Goal: Contribute content: Contribute content

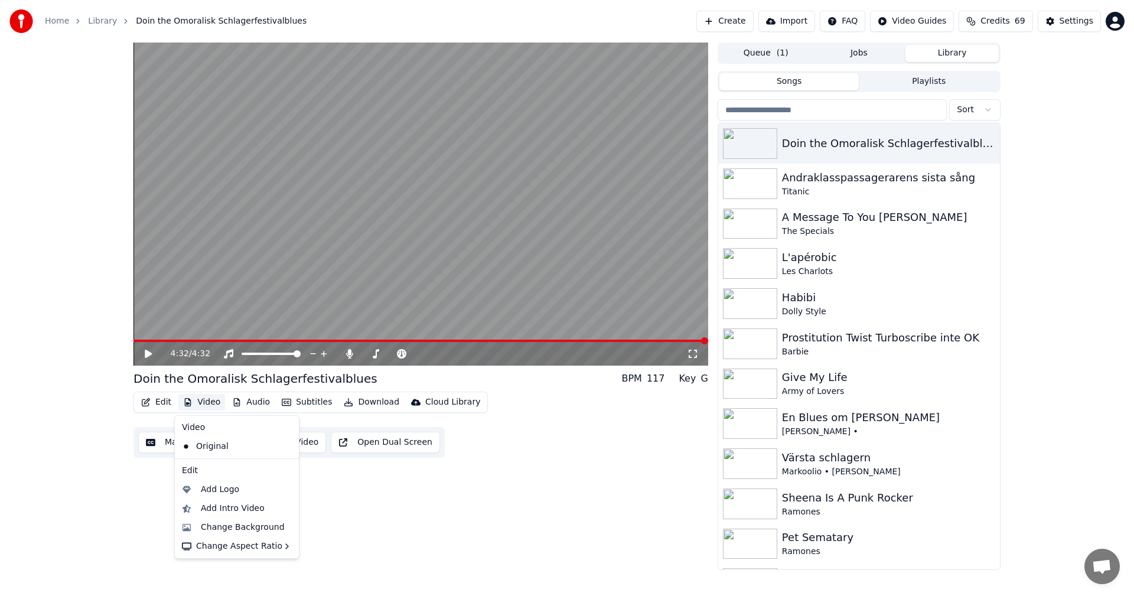
click at [207, 398] on button "Video" at bounding box center [201, 402] width 47 height 17
click at [1008, 23] on span "Credits" at bounding box center [994, 21] width 29 height 12
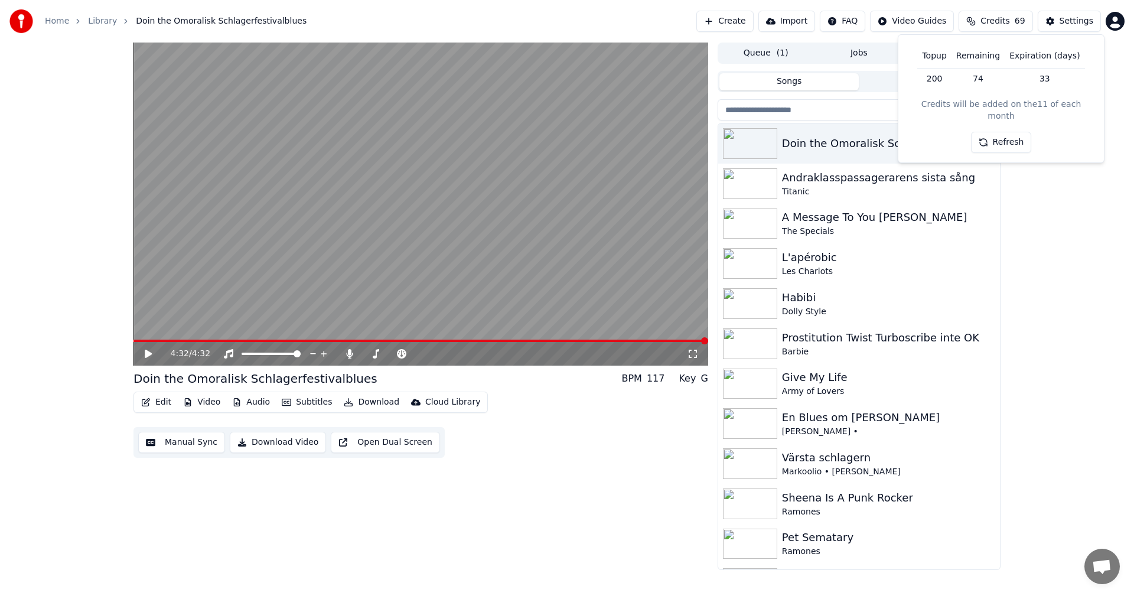
click at [1005, 132] on button "Refresh" at bounding box center [1001, 142] width 61 height 21
click at [207, 403] on button "Video" at bounding box center [201, 402] width 47 height 17
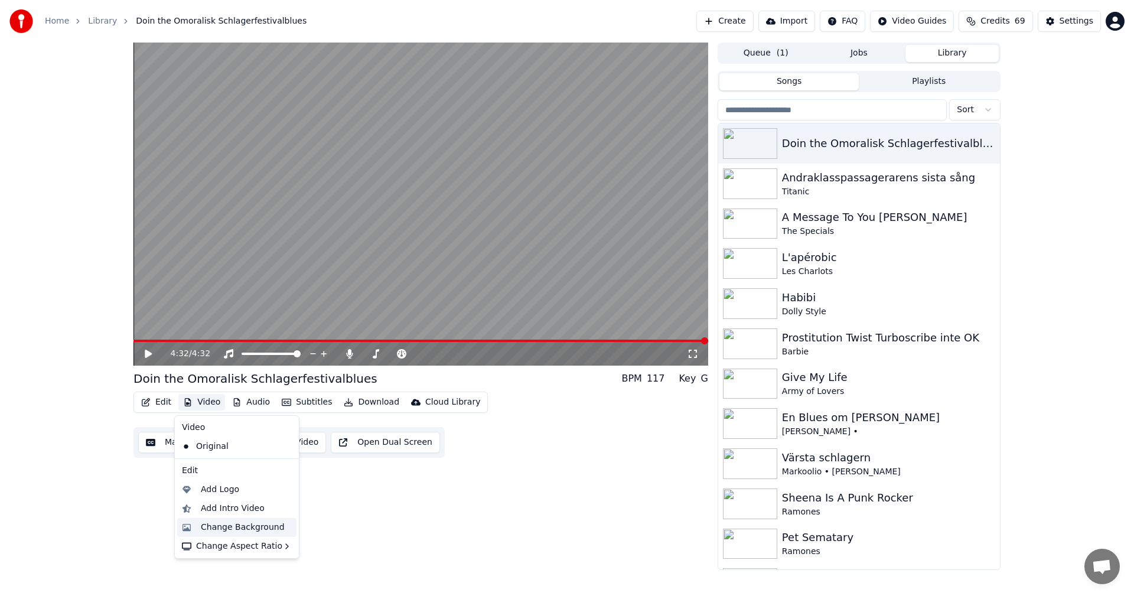
click at [253, 525] on div "Change Background" at bounding box center [243, 527] width 84 height 12
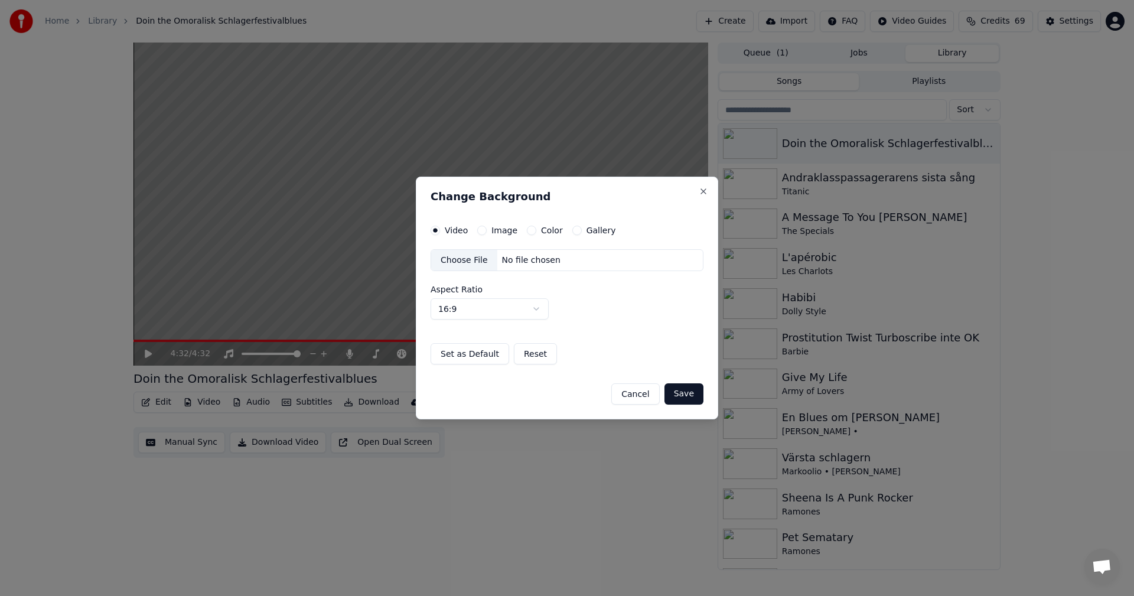
click at [572, 233] on button "Gallery" at bounding box center [576, 230] width 9 height 9
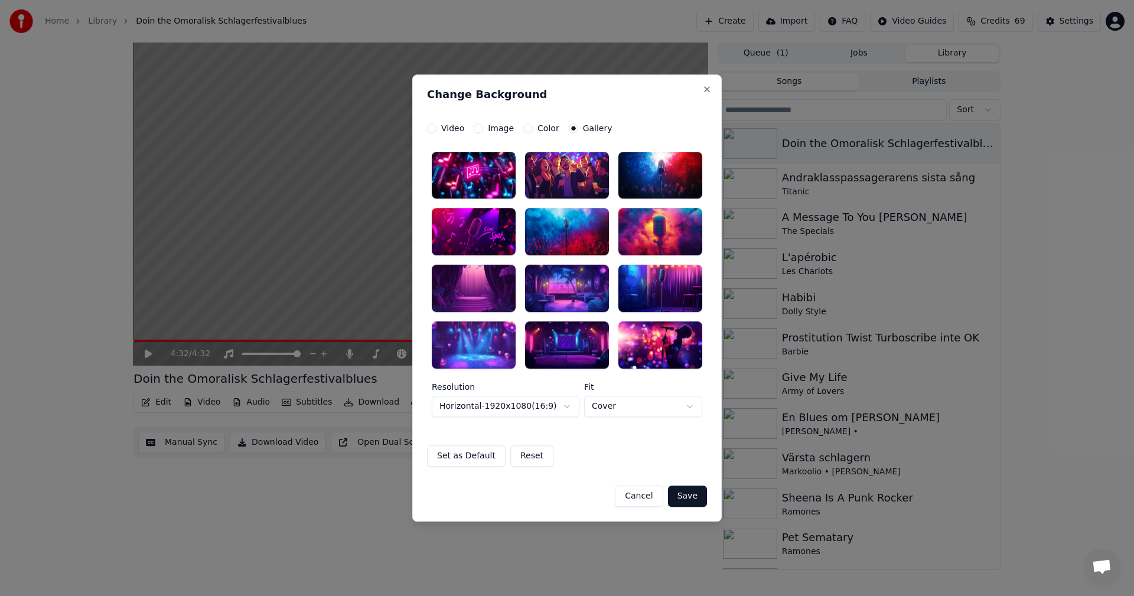
click at [486, 345] on div at bounding box center [474, 344] width 84 height 47
click at [699, 501] on button "Save" at bounding box center [687, 495] width 39 height 21
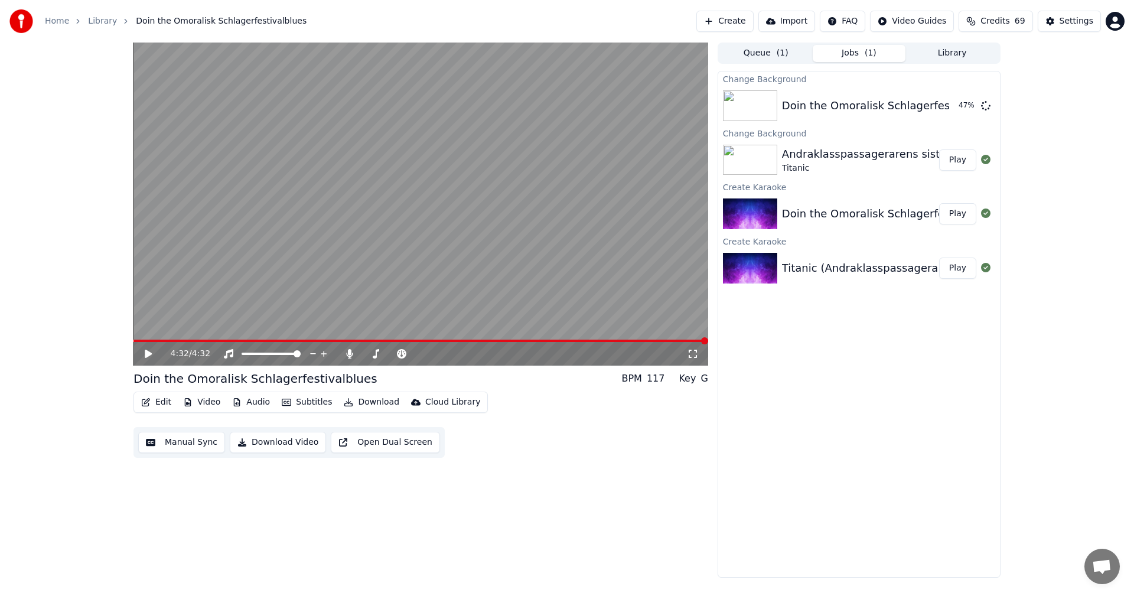
click at [958, 164] on button "Play" at bounding box center [957, 159] width 37 height 21
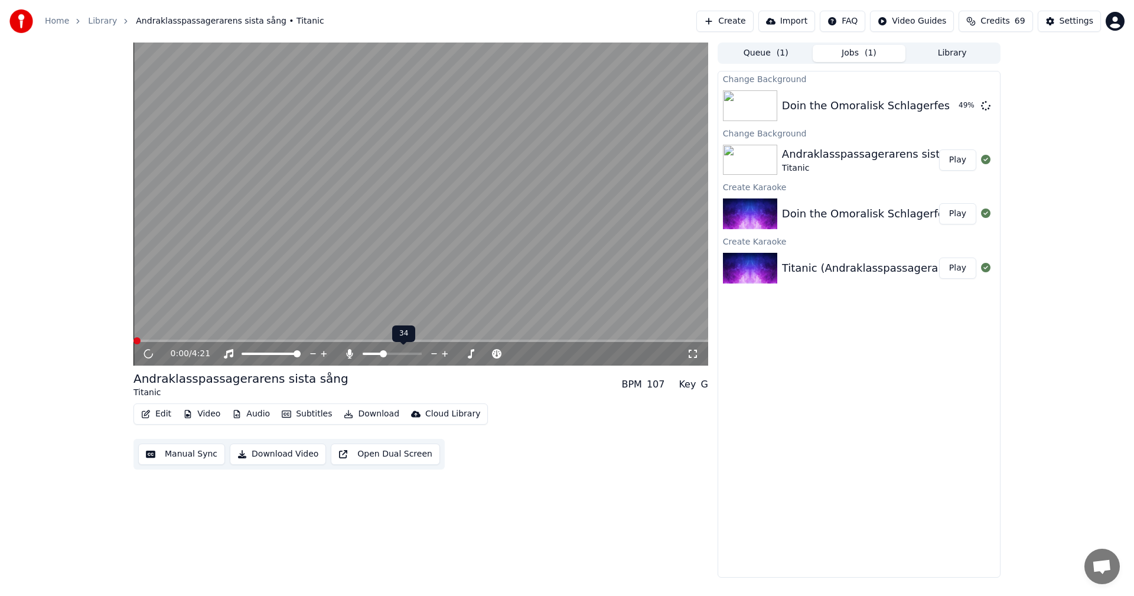
click at [383, 354] on span at bounding box center [383, 353] width 7 height 7
click at [389, 355] on span at bounding box center [389, 354] width 0 height 2
click at [418, 355] on span at bounding box center [418, 353] width 7 height 7
click at [363, 353] on span at bounding box center [366, 353] width 7 height 7
click at [399, 357] on span at bounding box center [397, 353] width 7 height 7
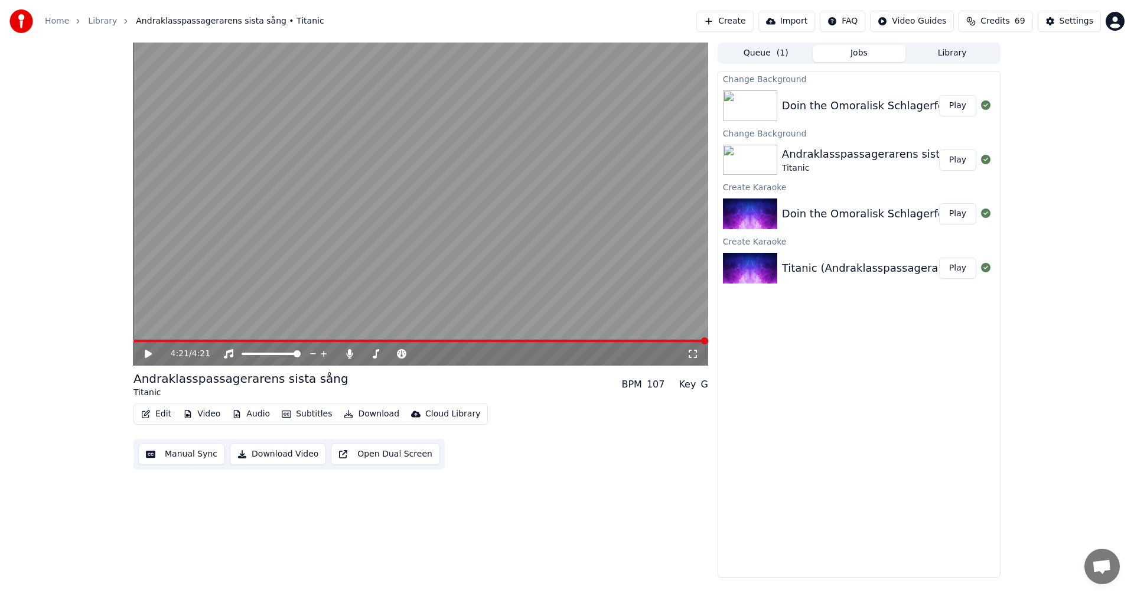
click at [935, 47] on button "Library" at bounding box center [951, 53] width 93 height 17
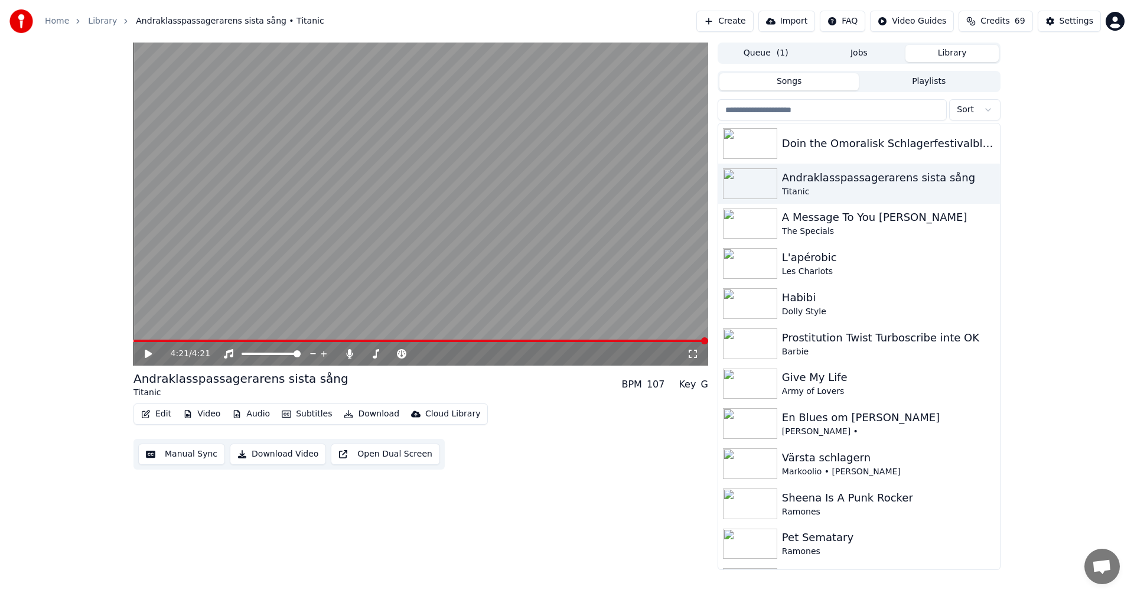
click at [904, 107] on input "search" at bounding box center [831, 109] width 229 height 21
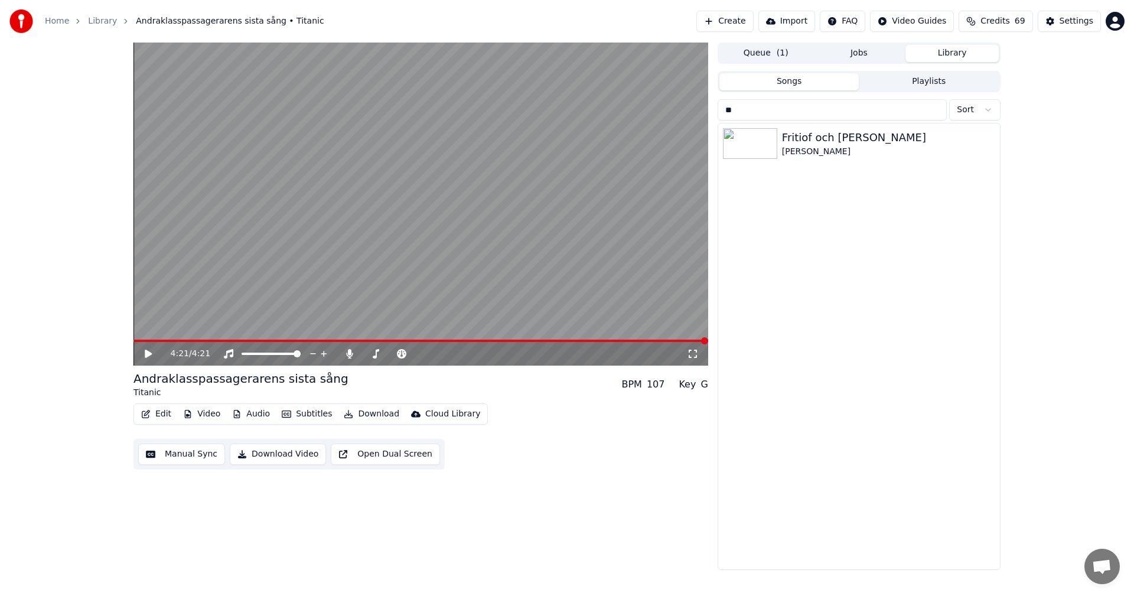
type input "*"
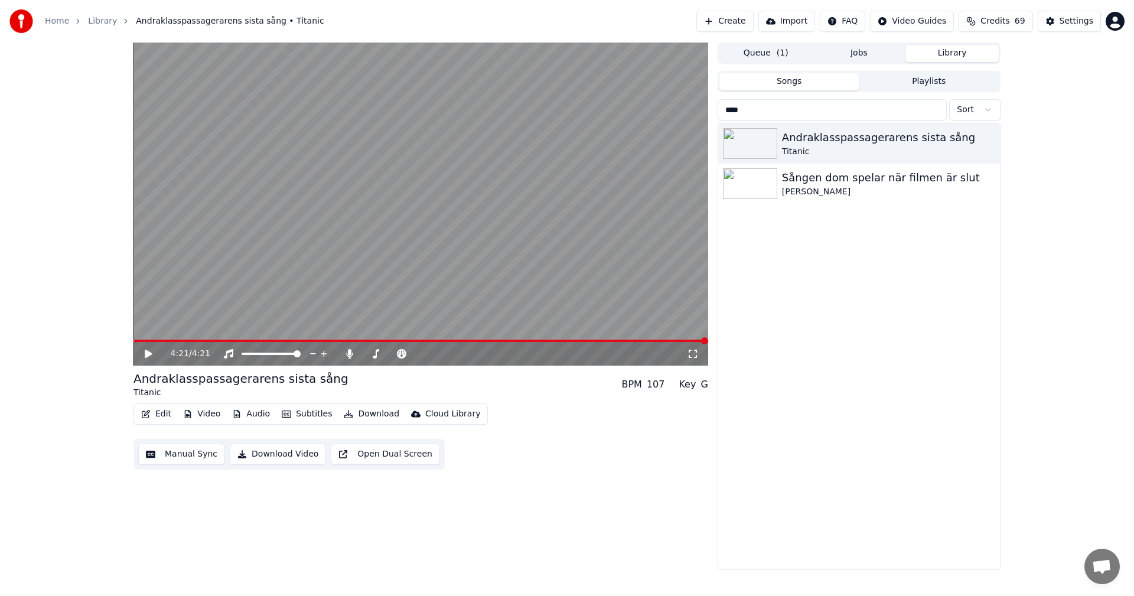
type input "****"
click at [785, 54] on span "( 1 )" at bounding box center [783, 53] width 12 height 12
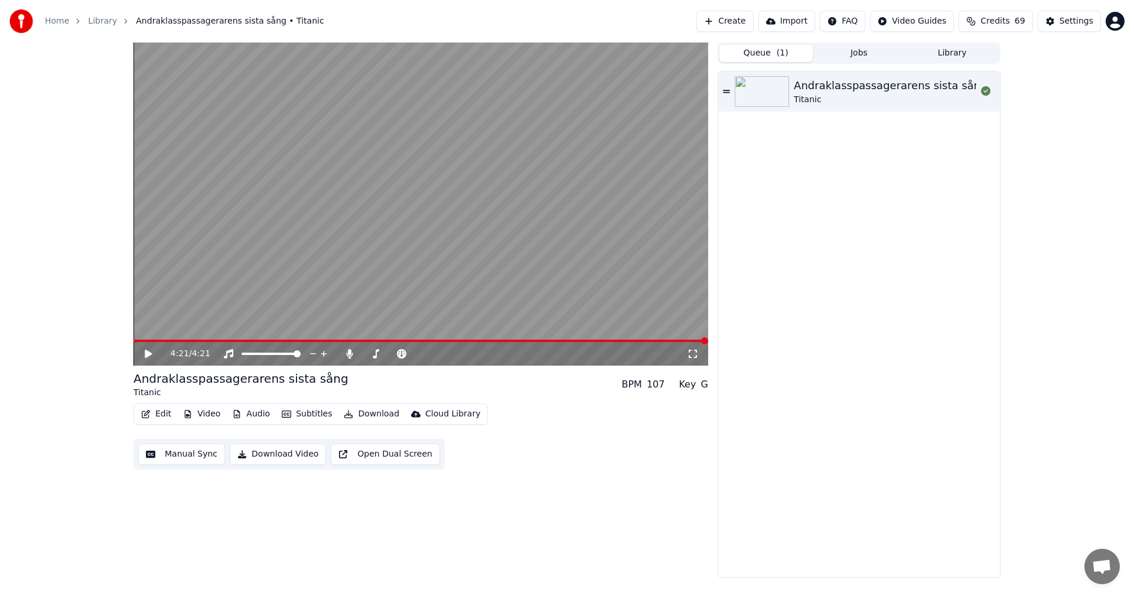
click at [860, 55] on button "Jobs" at bounding box center [859, 53] width 93 height 17
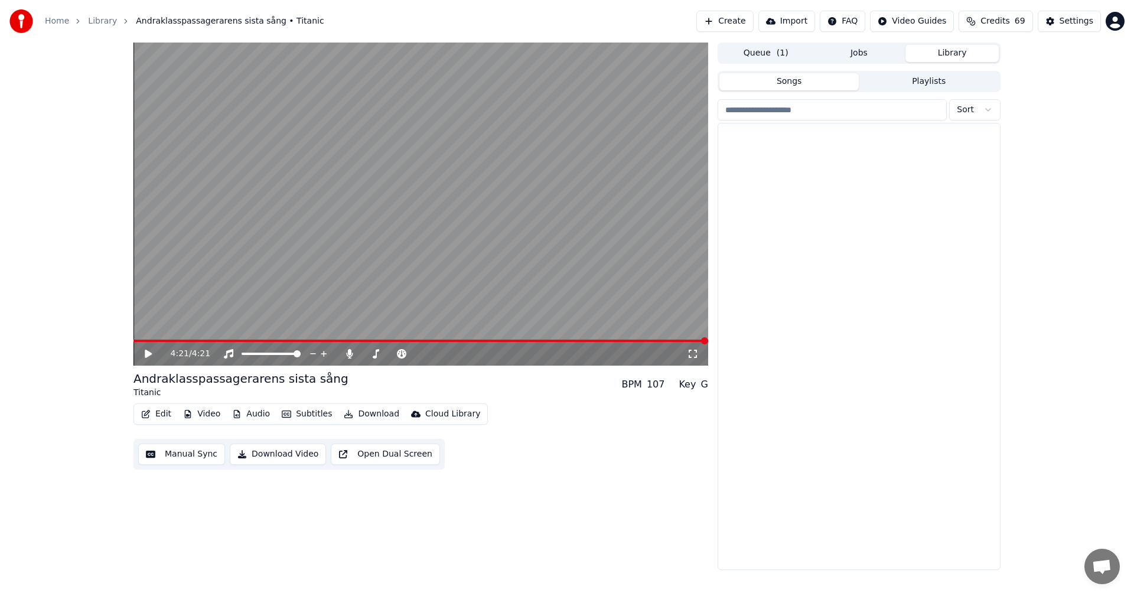
click at [935, 52] on button "Library" at bounding box center [951, 53] width 93 height 17
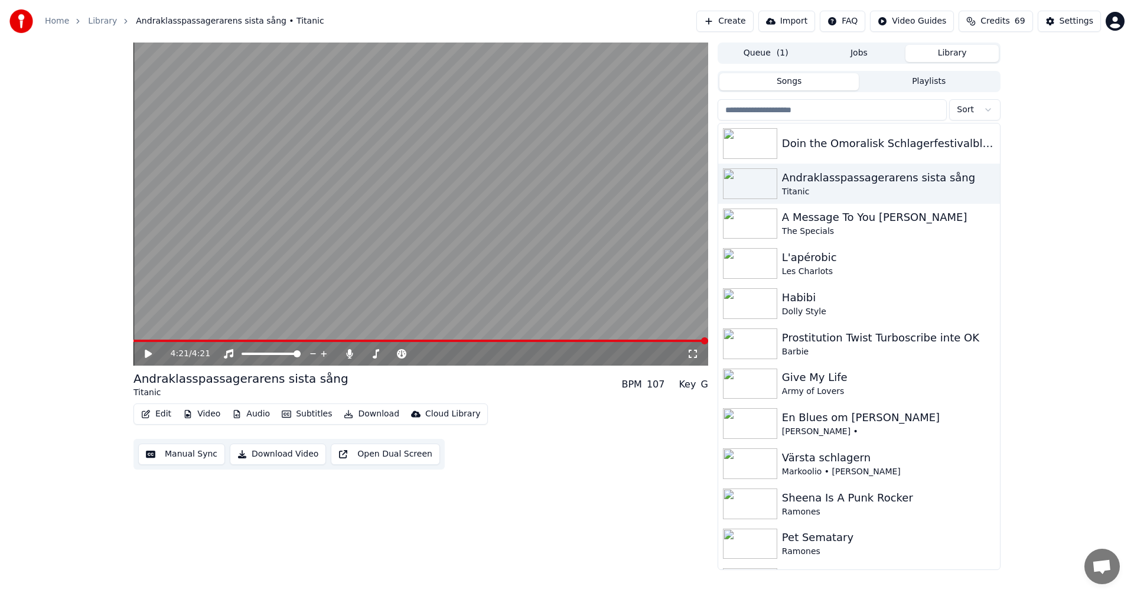
click at [862, 104] on input "search" at bounding box center [831, 109] width 229 height 21
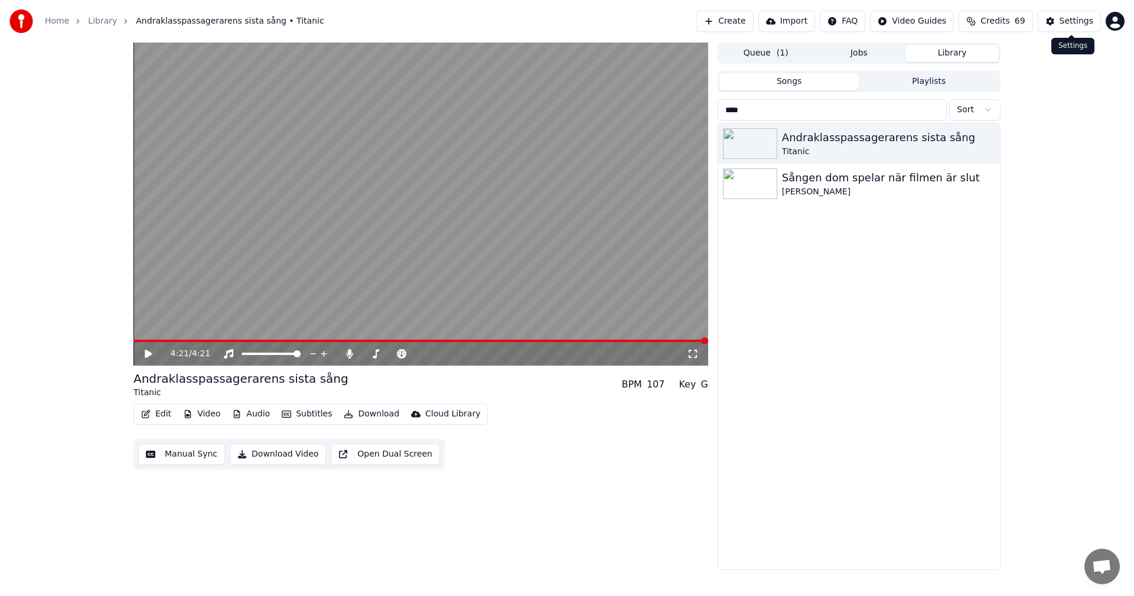
type input "****"
click at [1029, 18] on button "Credits 69" at bounding box center [995, 21] width 74 height 21
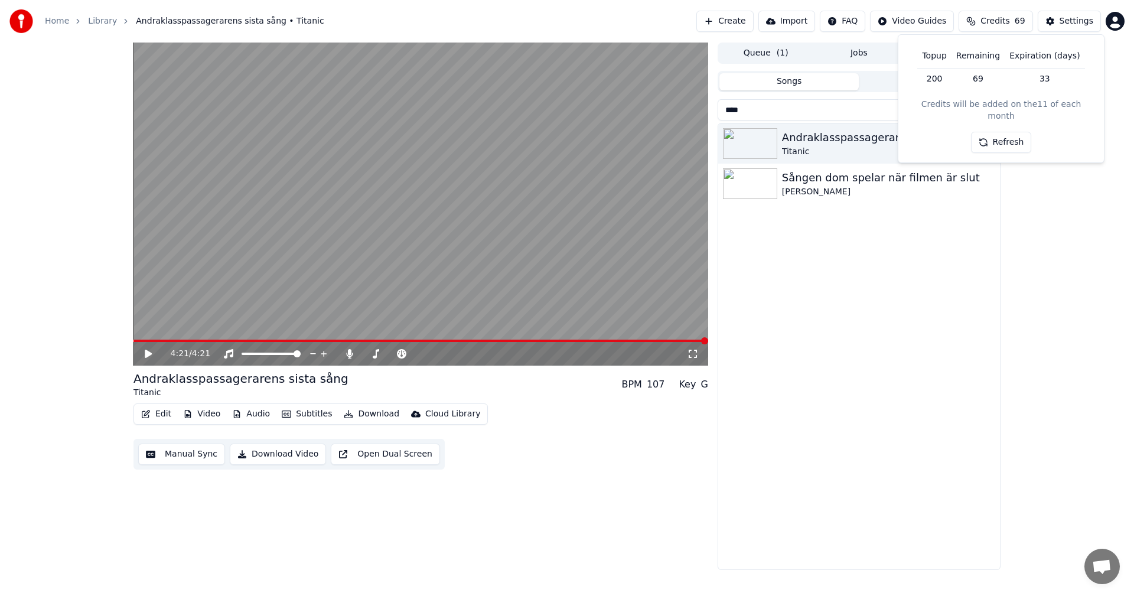
click at [1012, 133] on button "Refresh" at bounding box center [1001, 142] width 61 height 21
click at [1011, 132] on button "Refresh" at bounding box center [1001, 142] width 61 height 21
click at [1000, 132] on button "Refresh" at bounding box center [1001, 142] width 61 height 21
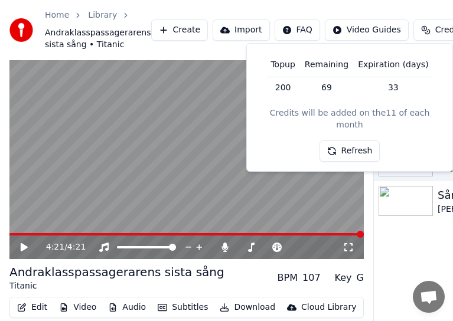
click at [168, 31] on button "Create" at bounding box center [179, 29] width 57 height 21
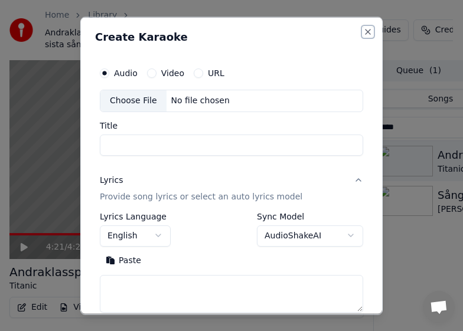
click at [363, 32] on button "Close" at bounding box center [367, 31] width 9 height 9
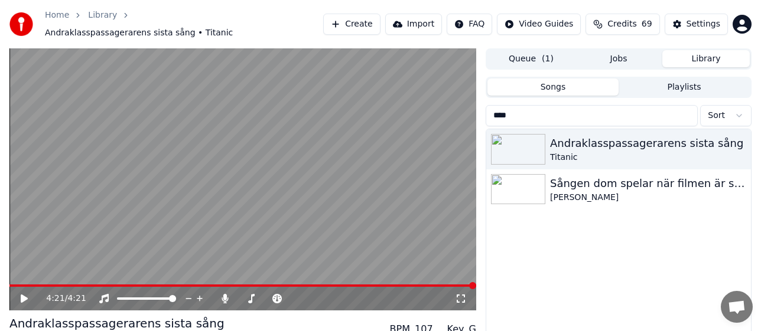
click at [718, 52] on button "Library" at bounding box center [705, 58] width 87 height 17
click at [537, 57] on button "Queue ( 1 )" at bounding box center [530, 58] width 87 height 17
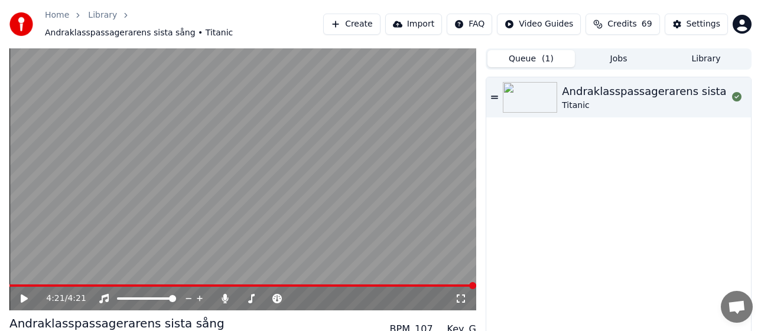
click at [693, 53] on button "Library" at bounding box center [705, 58] width 87 height 17
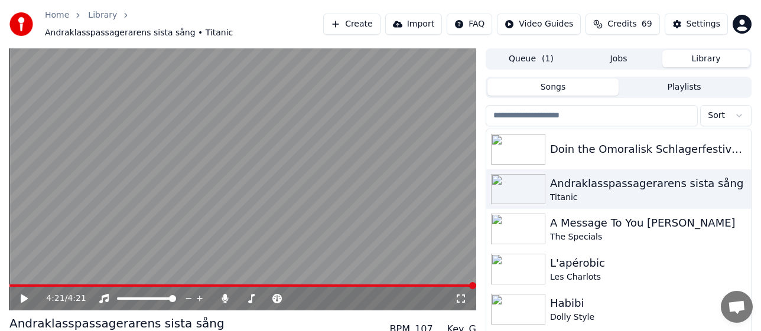
click at [603, 106] on input "search" at bounding box center [591, 115] width 212 height 21
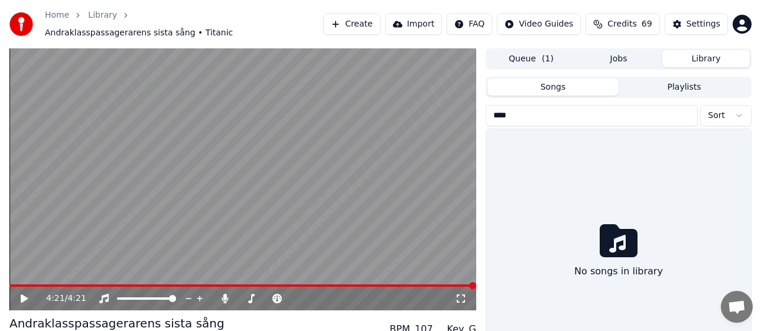
type input "****"
click at [380, 21] on button "Create" at bounding box center [351, 24] width 57 height 21
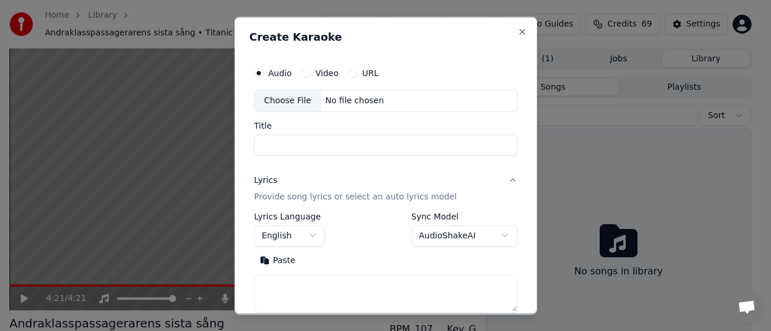
click at [285, 106] on div "Choose File" at bounding box center [288, 100] width 66 height 21
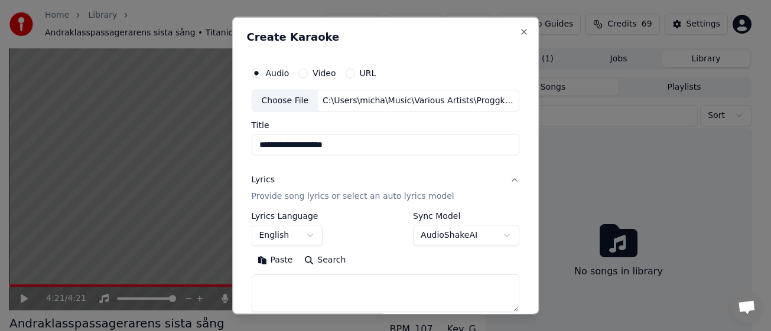
drag, startPoint x: 269, startPoint y: 146, endPoint x: 185, endPoint y: 138, distance: 84.8
click at [185, 138] on body "**********" at bounding box center [380, 165] width 761 height 331
click at [403, 152] on input "**********" at bounding box center [386, 144] width 268 height 21
paste input "**********"
type input "**********"
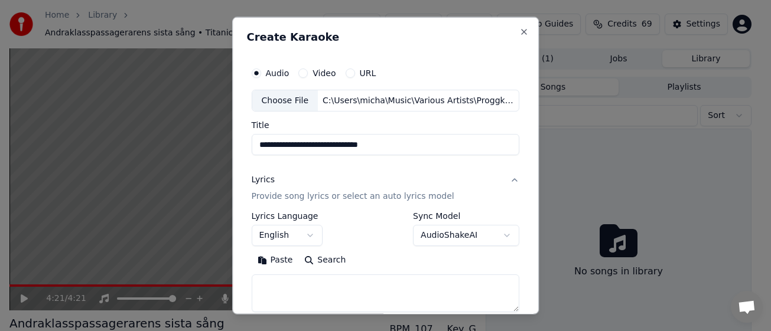
click at [262, 192] on p "Provide song lyrics or select an auto lyrics model" at bounding box center [353, 197] width 203 height 12
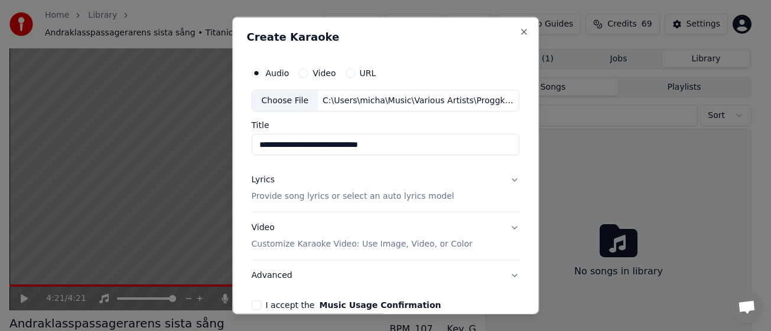
click at [257, 191] on p "Provide song lyrics or select an auto lyrics model" at bounding box center [353, 197] width 203 height 12
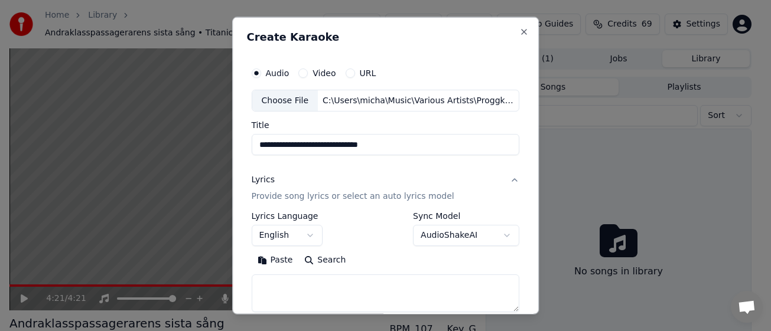
click at [309, 233] on button "English" at bounding box center [287, 235] width 71 height 21
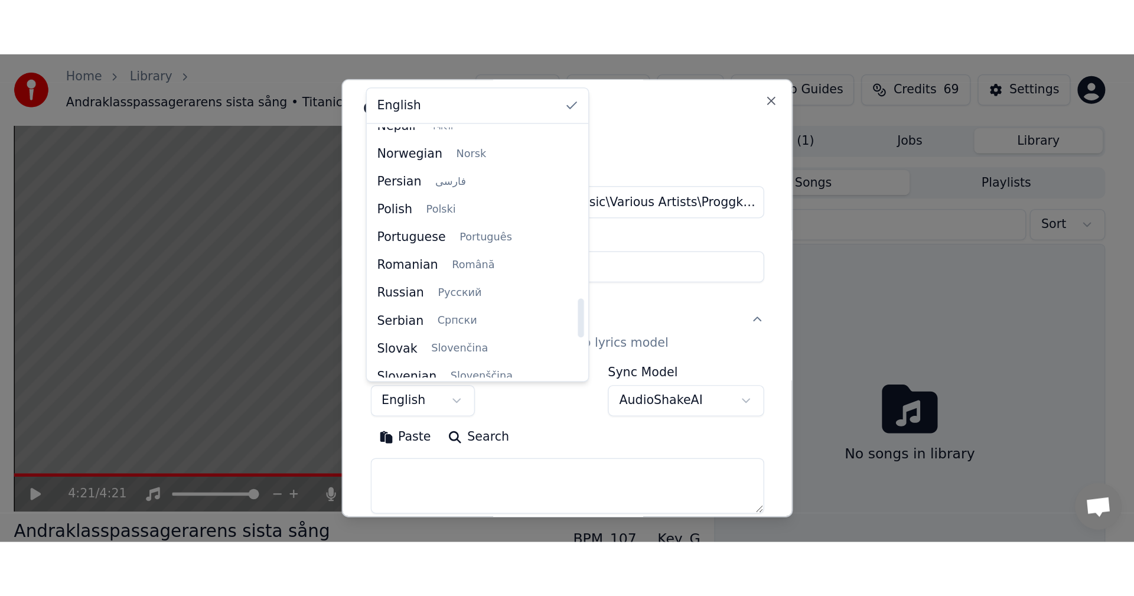
scroll to position [827, 0]
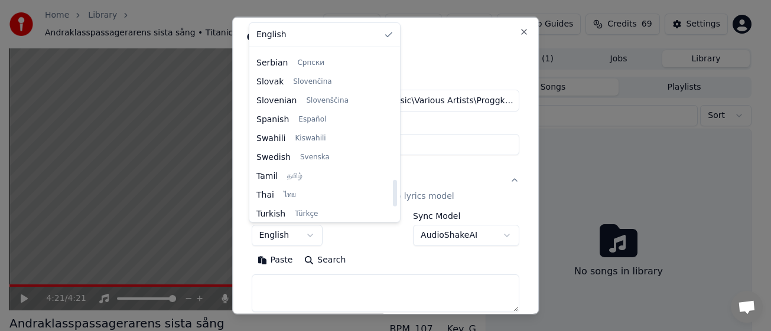
select select "**"
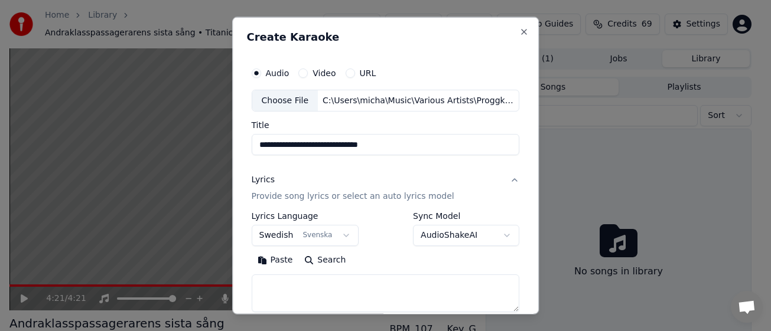
drag, startPoint x: 332, startPoint y: 208, endPoint x: 311, endPoint y: 204, distance: 21.0
click at [317, 208] on button "Lyrics Provide song lyrics or select an auto lyrics model" at bounding box center [386, 188] width 268 height 47
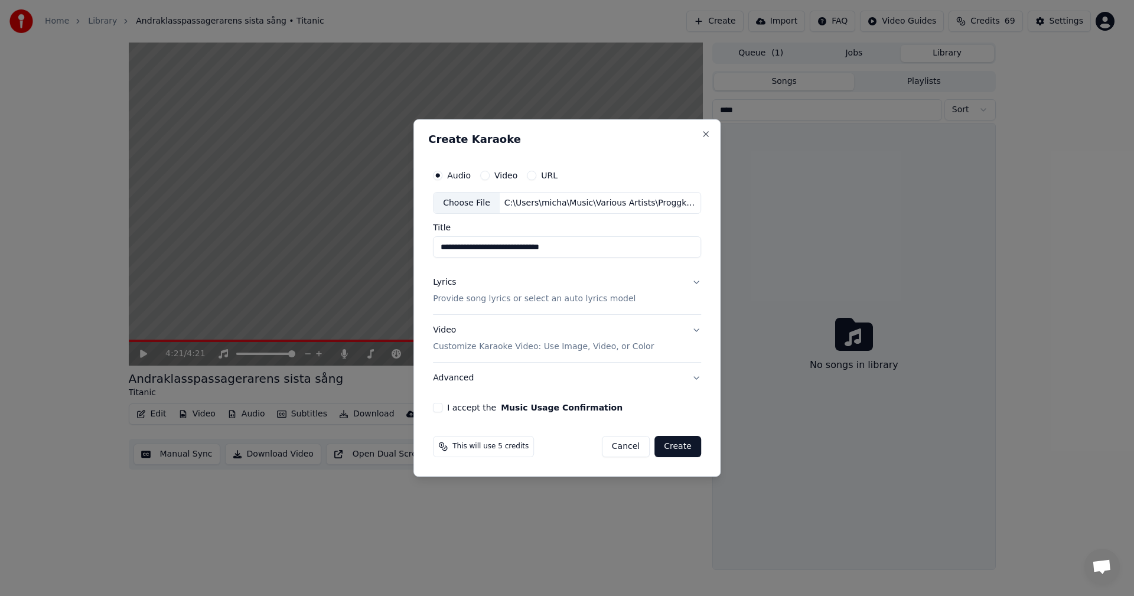
click at [523, 304] on p "Provide song lyrics or select an auto lyrics model" at bounding box center [534, 299] width 203 height 12
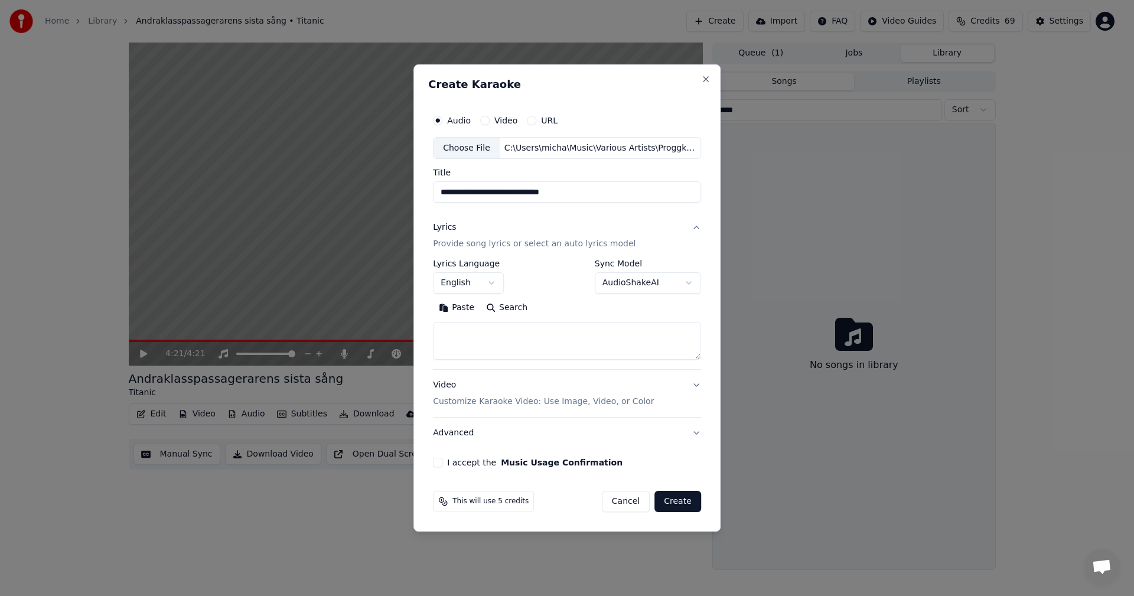
click at [515, 341] on textarea at bounding box center [567, 341] width 268 height 38
paste textarea "**********"
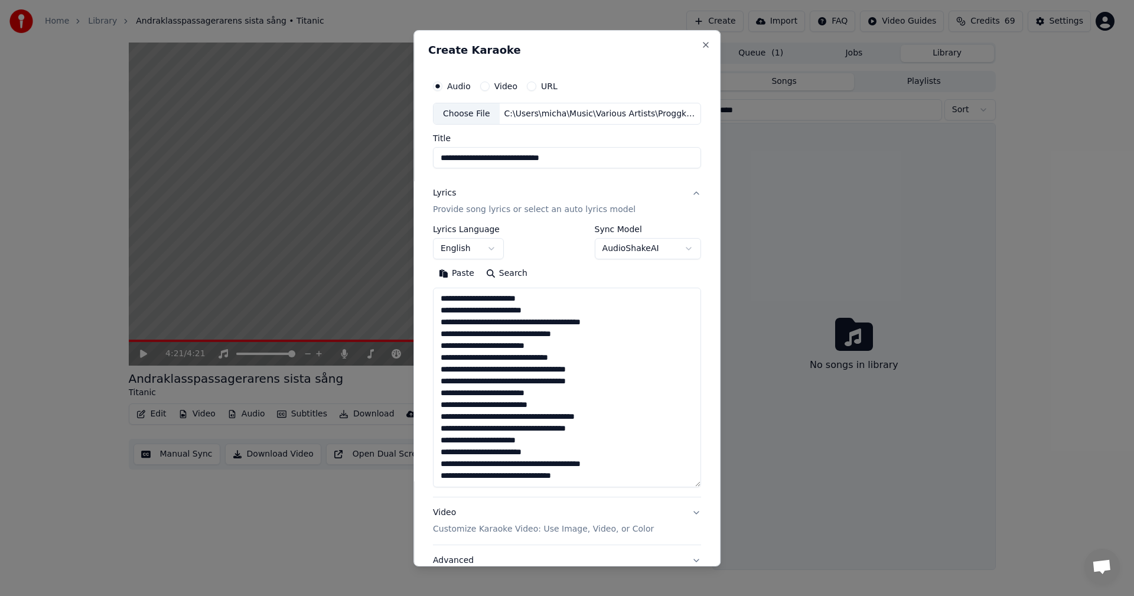
scroll to position [157, 0]
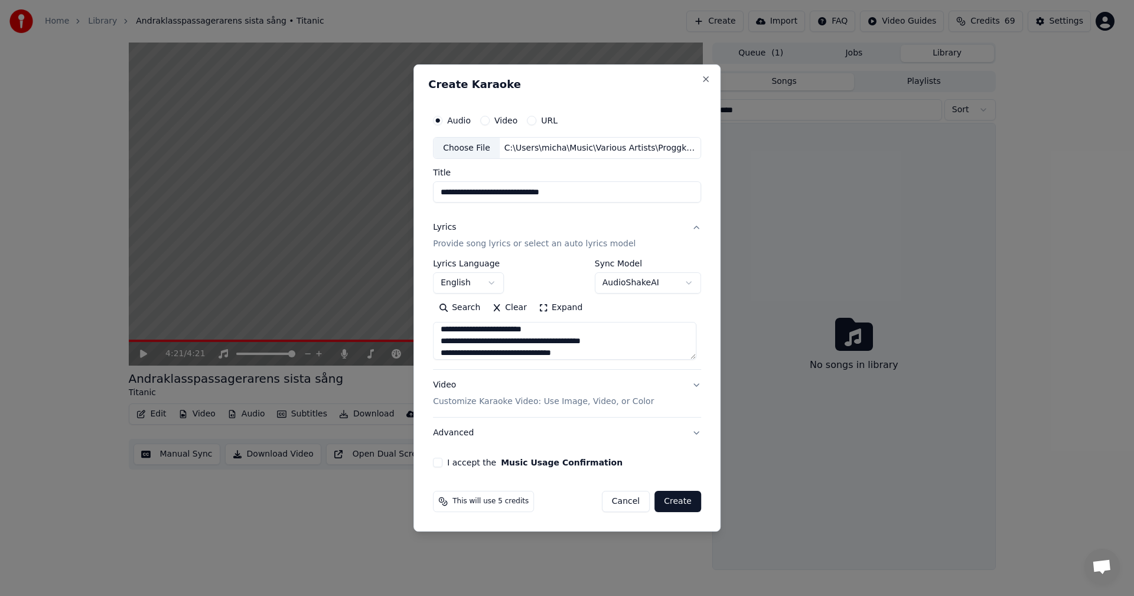
type textarea "**********"
click at [442, 467] on button "I accept the Music Usage Confirmation" at bounding box center [437, 462] width 9 height 9
click at [673, 500] on button "Create" at bounding box center [677, 501] width 47 height 21
select select "**"
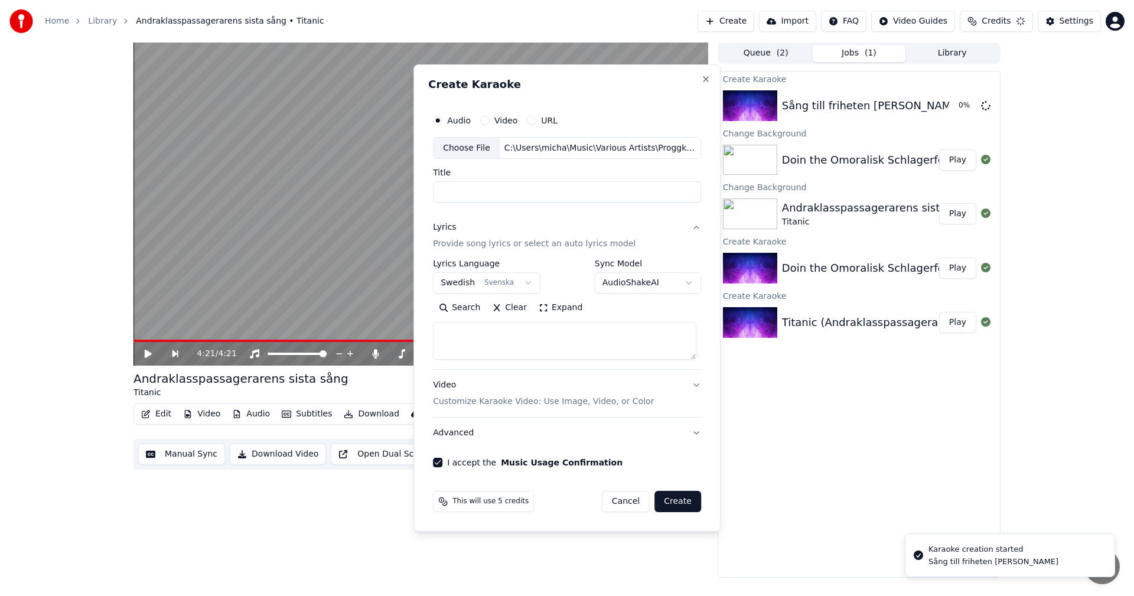
select select
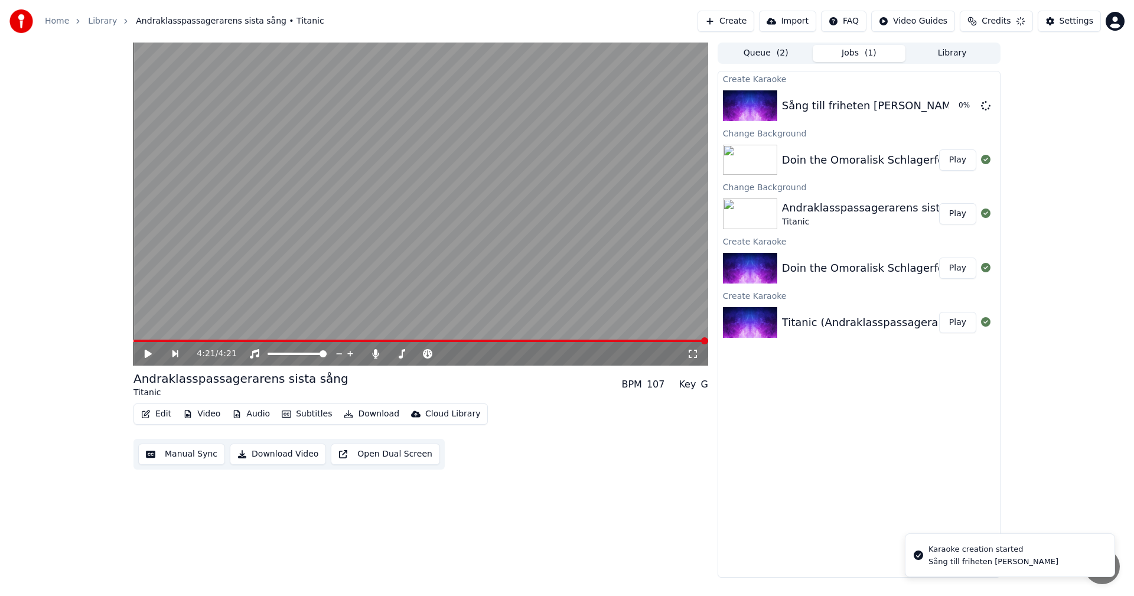
scroll to position [0, 0]
click at [955, 113] on button "Play" at bounding box center [957, 105] width 37 height 21
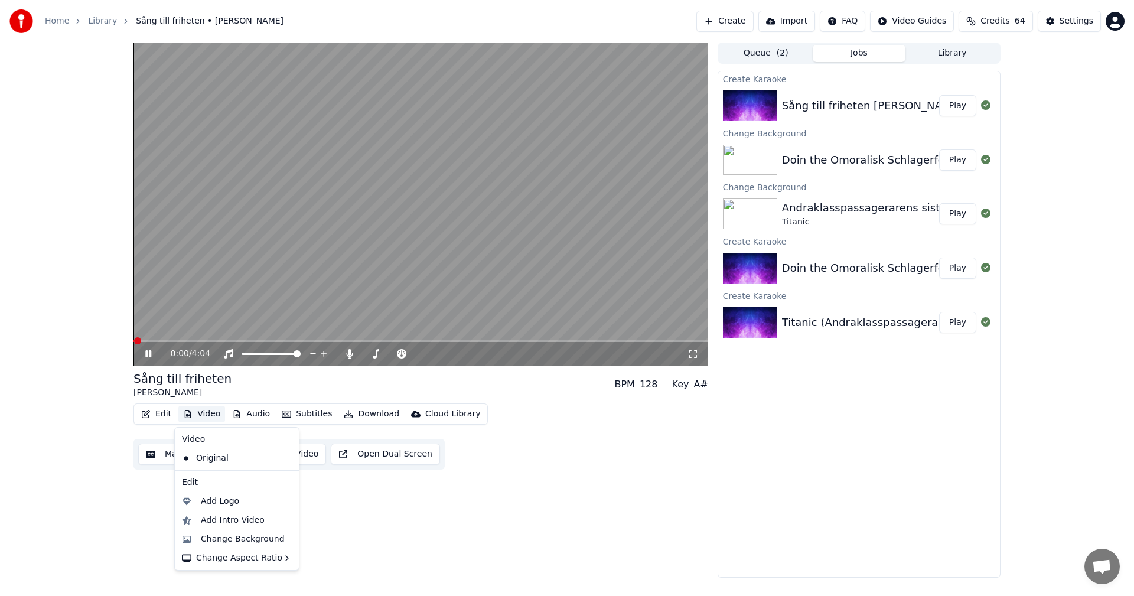
click at [208, 409] on button "Video" at bounding box center [201, 414] width 47 height 17
click at [253, 536] on div "Change Background" at bounding box center [243, 539] width 84 height 12
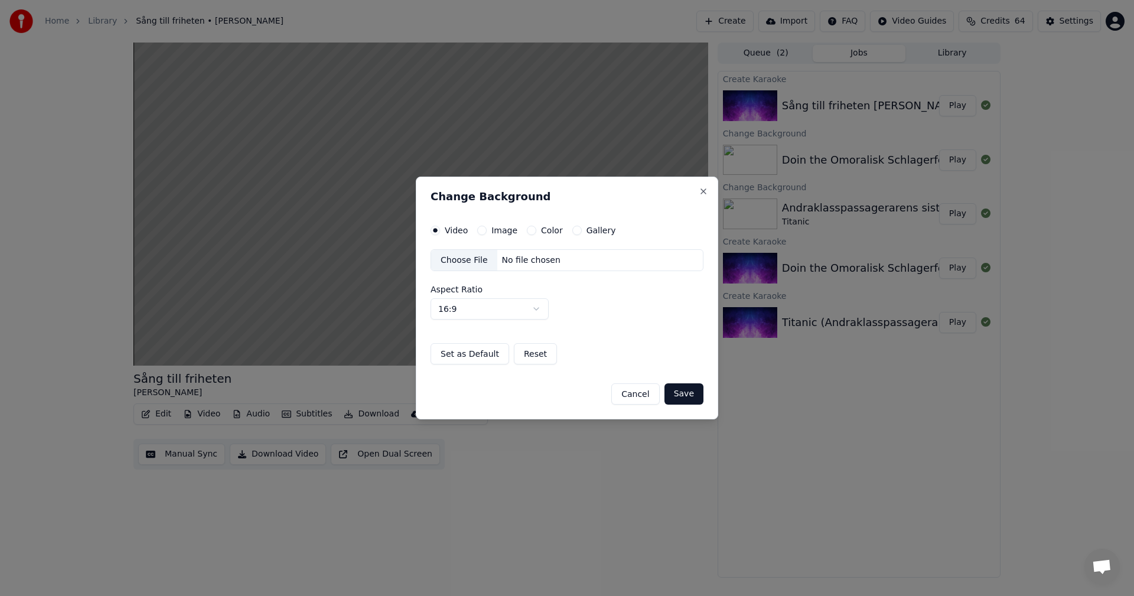
click at [572, 230] on button "Gallery" at bounding box center [576, 230] width 9 height 9
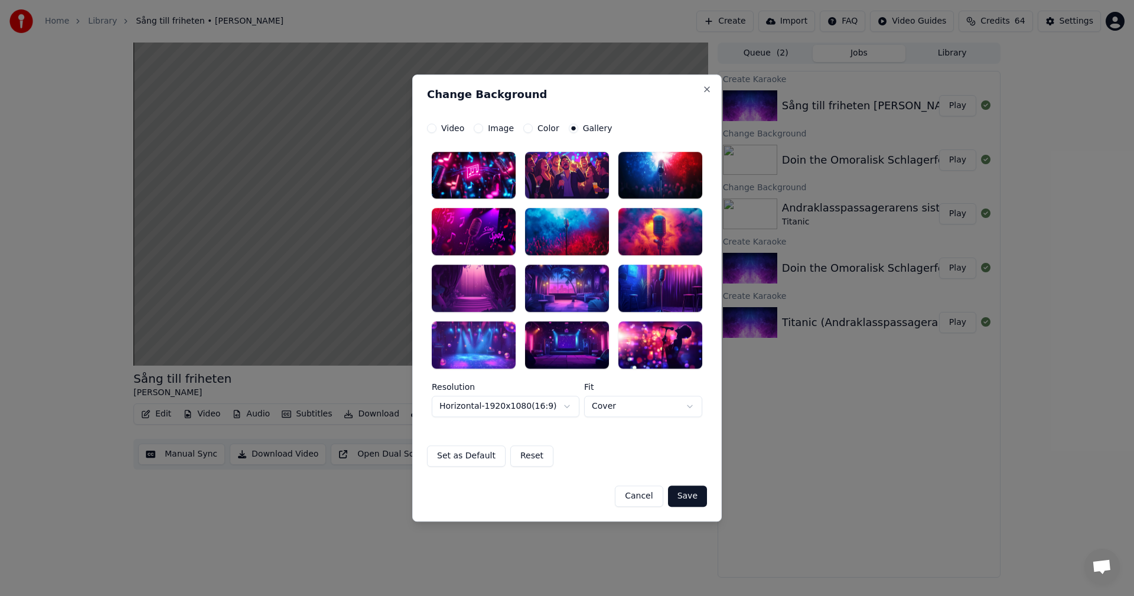
click at [588, 231] on div at bounding box center [567, 231] width 84 height 47
click at [582, 272] on div at bounding box center [567, 288] width 84 height 47
click at [697, 493] on button "Save" at bounding box center [687, 495] width 39 height 21
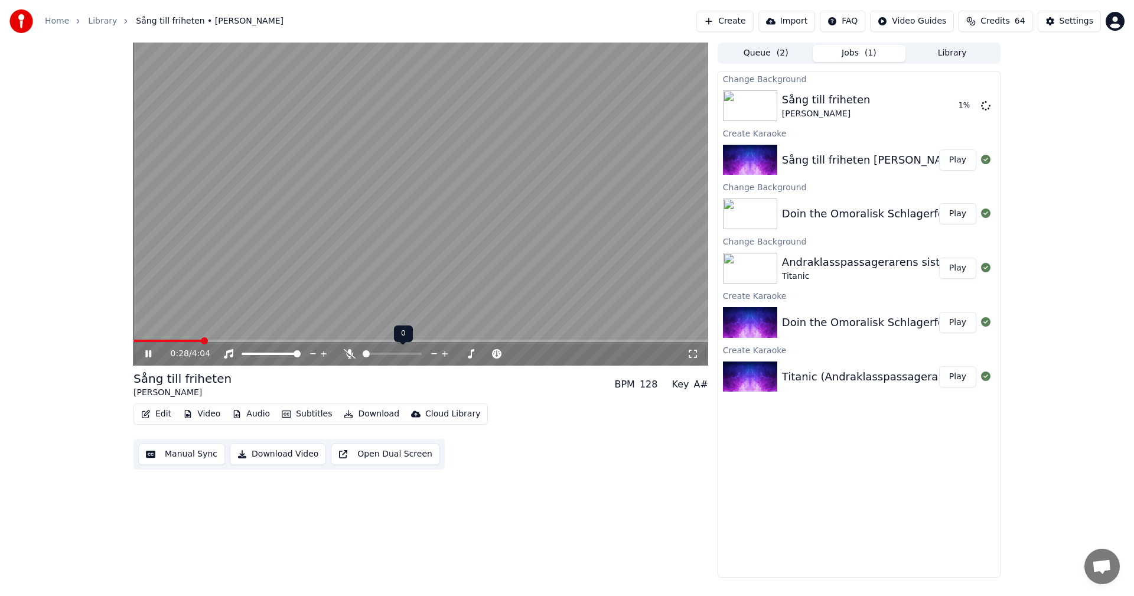
click at [363, 354] on span at bounding box center [366, 353] width 7 height 7
click at [414, 355] on span at bounding box center [410, 353] width 7 height 7
click at [906, 161] on div "Sång till friheten [PERSON_NAME]" at bounding box center [872, 160] width 180 height 17
click at [856, 256] on div "Andraklasspassagerarens sista sång" at bounding box center [878, 262] width 193 height 17
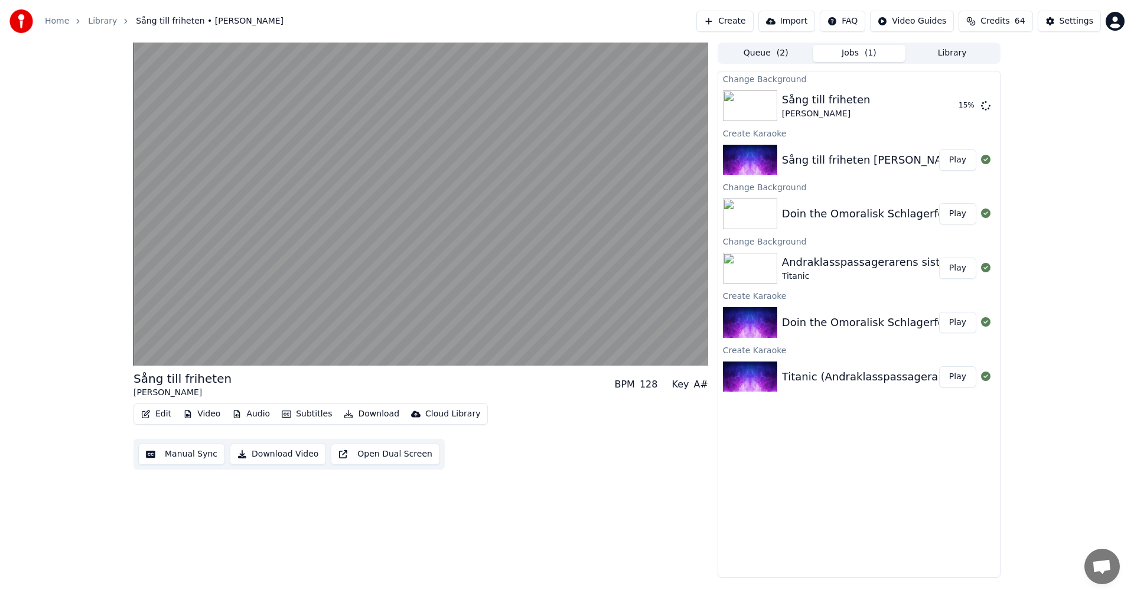
click at [967, 276] on button "Play" at bounding box center [957, 267] width 37 height 21
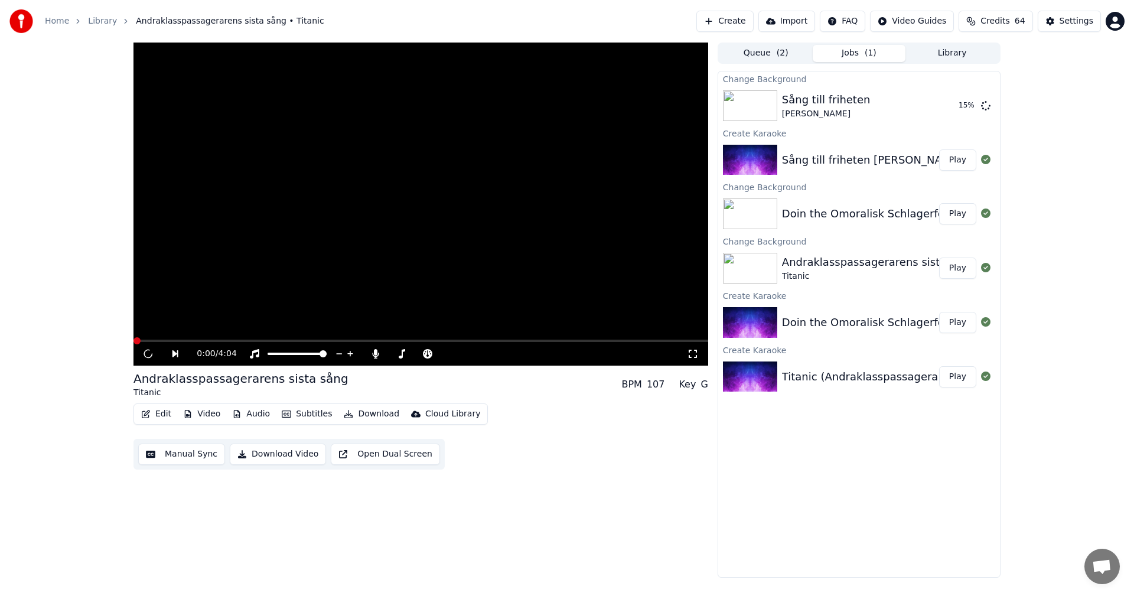
click at [963, 271] on button "Play" at bounding box center [957, 267] width 37 height 21
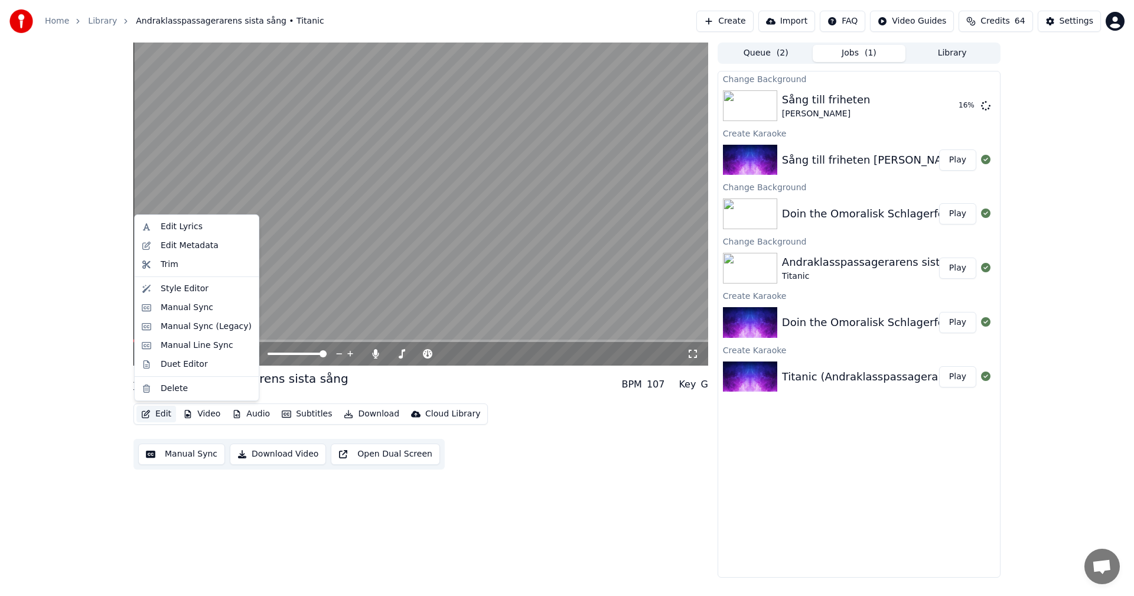
click at [149, 410] on icon "button" at bounding box center [146, 414] width 8 height 8
click at [201, 244] on div "Edit Metadata" at bounding box center [190, 246] width 58 height 12
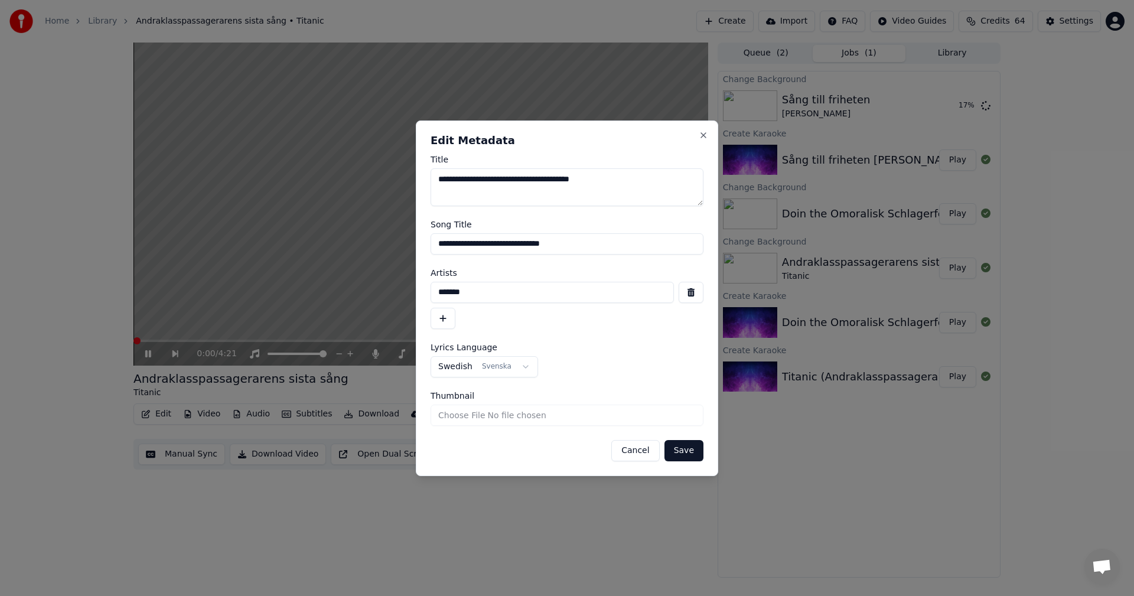
click at [444, 320] on button "button" at bounding box center [442, 318] width 25 height 21
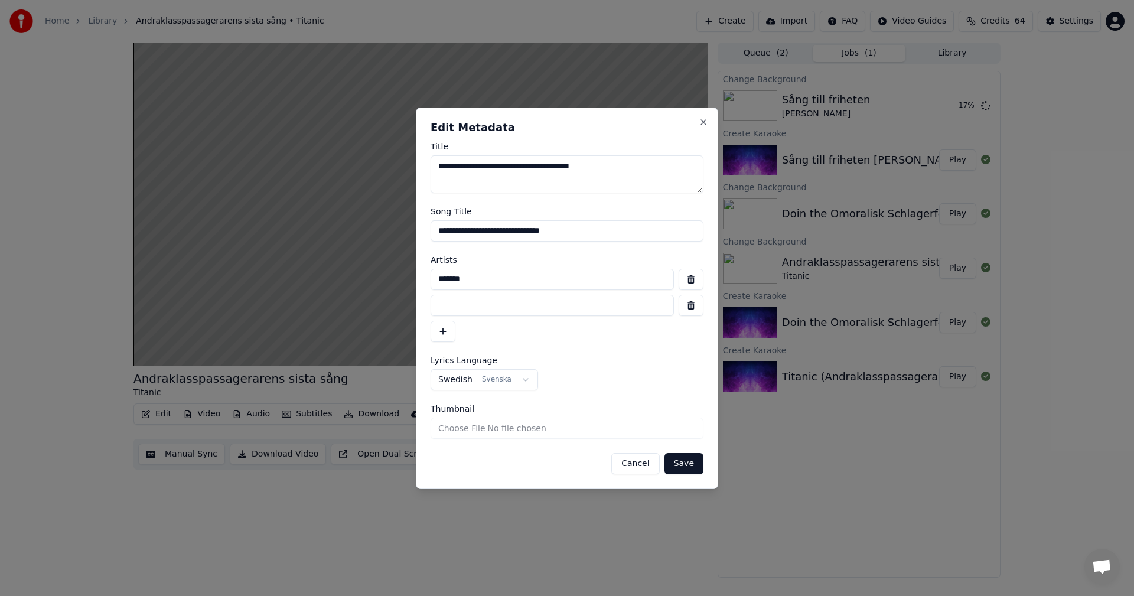
click at [497, 311] on input at bounding box center [551, 305] width 243 height 21
type input "**********"
click at [690, 467] on button "Save" at bounding box center [683, 463] width 39 height 21
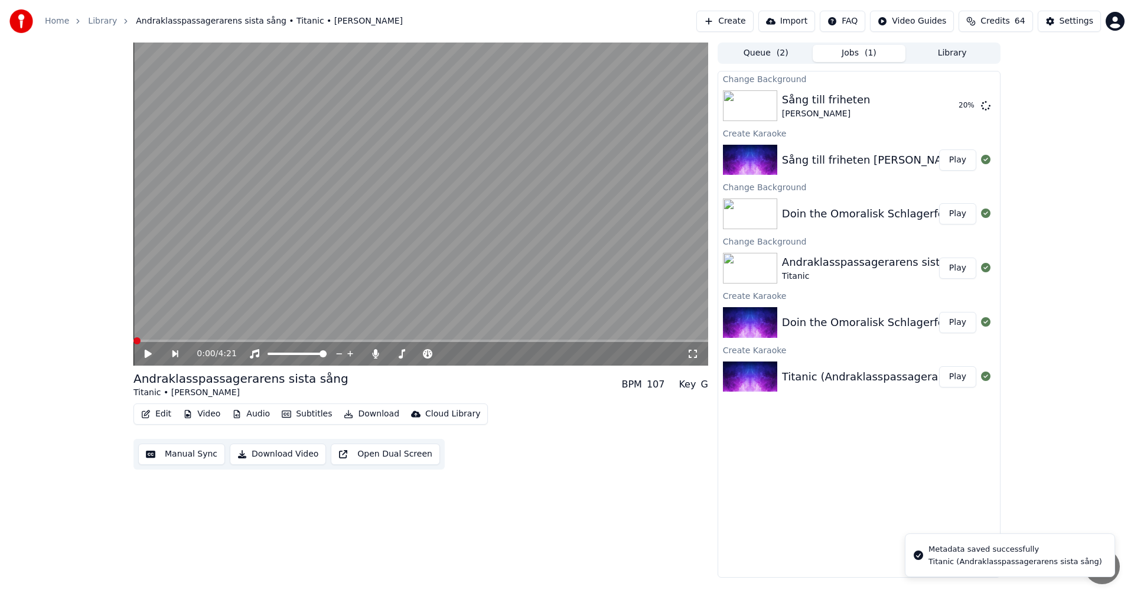
click at [133, 340] on span at bounding box center [136, 340] width 7 height 7
click at [950, 322] on button "Play" at bounding box center [957, 322] width 37 height 21
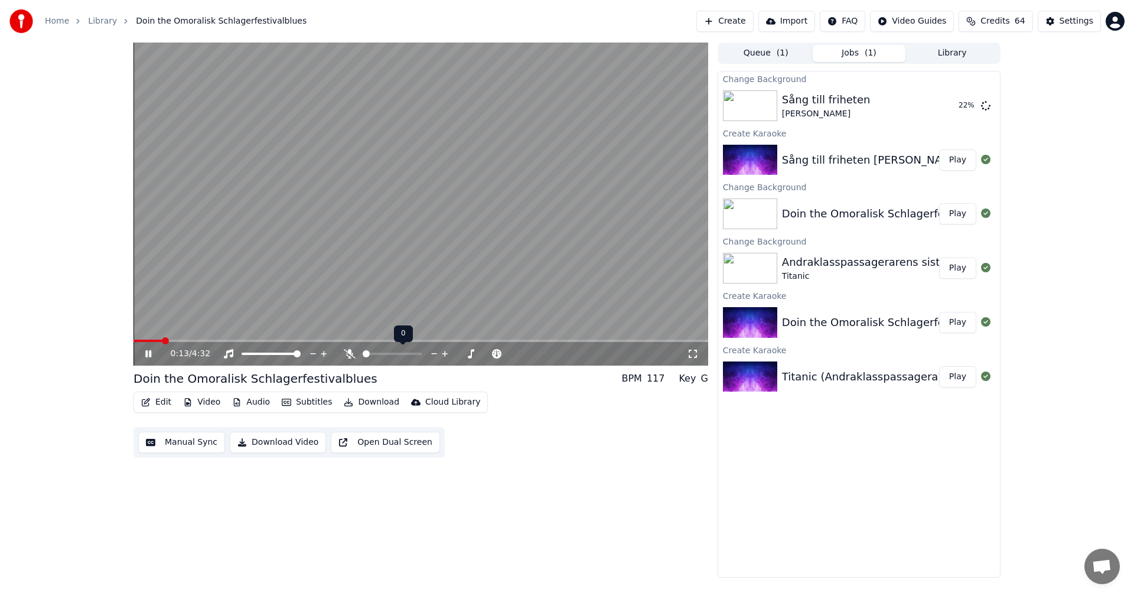
click at [363, 354] on span at bounding box center [366, 353] width 7 height 7
click at [959, 268] on button "Play" at bounding box center [957, 267] width 37 height 21
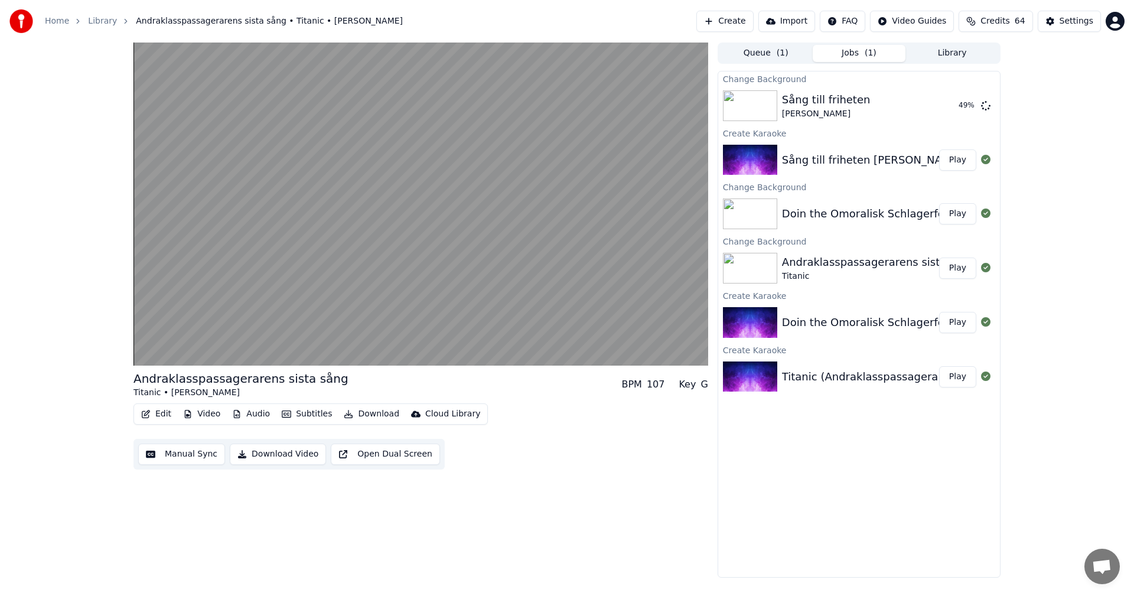
click at [162, 412] on button "Edit" at bounding box center [156, 414] width 40 height 17
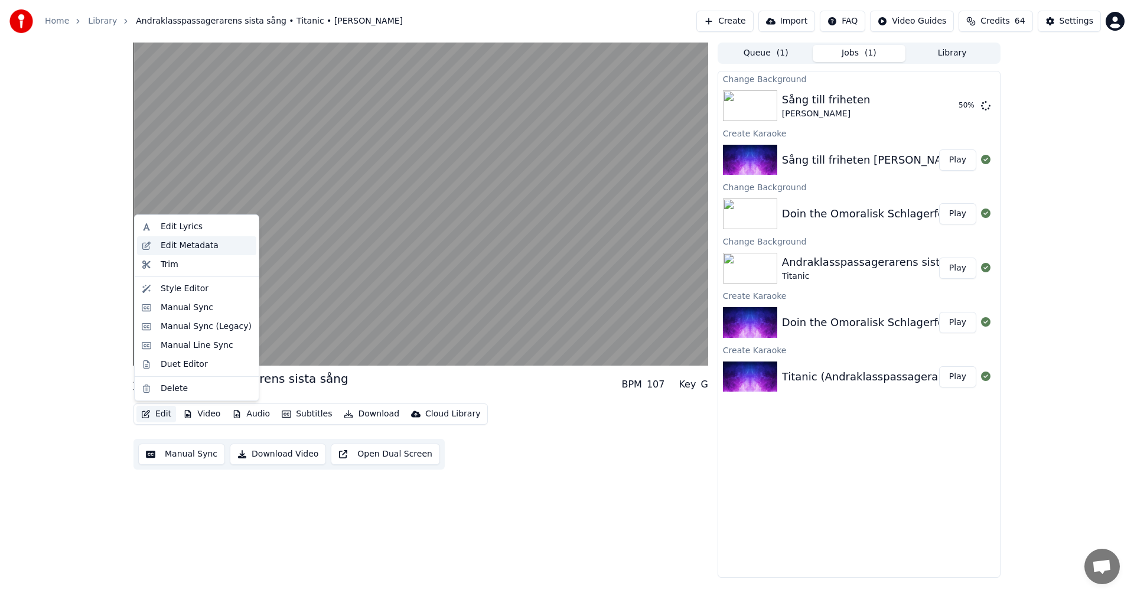
click at [213, 248] on div "Edit Metadata" at bounding box center [206, 246] width 91 height 12
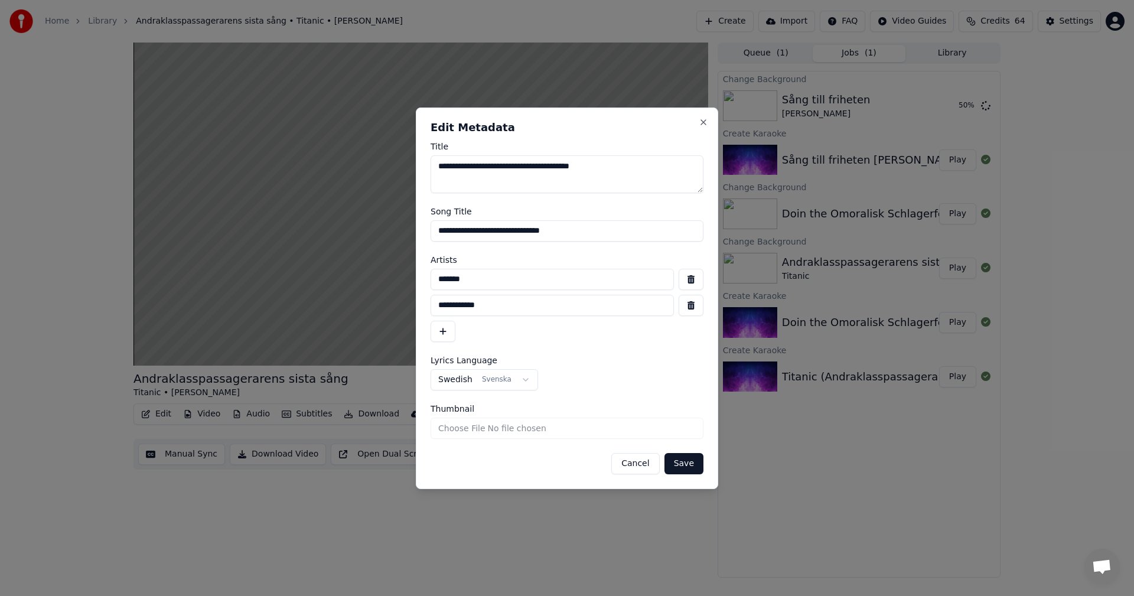
click at [691, 467] on button "Save" at bounding box center [683, 463] width 39 height 21
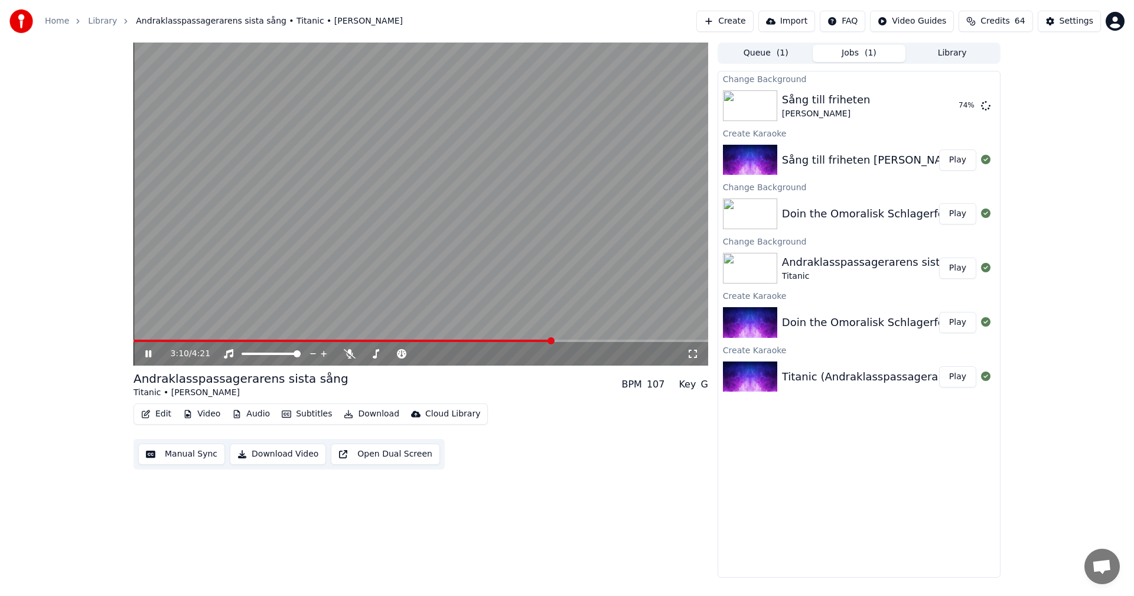
drag, startPoint x: 146, startPoint y: 351, endPoint x: 870, endPoint y: 157, distance: 749.4
click at [146, 351] on icon at bounding box center [148, 353] width 6 height 7
click at [954, 160] on button "Play" at bounding box center [957, 159] width 37 height 21
click at [967, 105] on button "Play" at bounding box center [957, 105] width 37 height 21
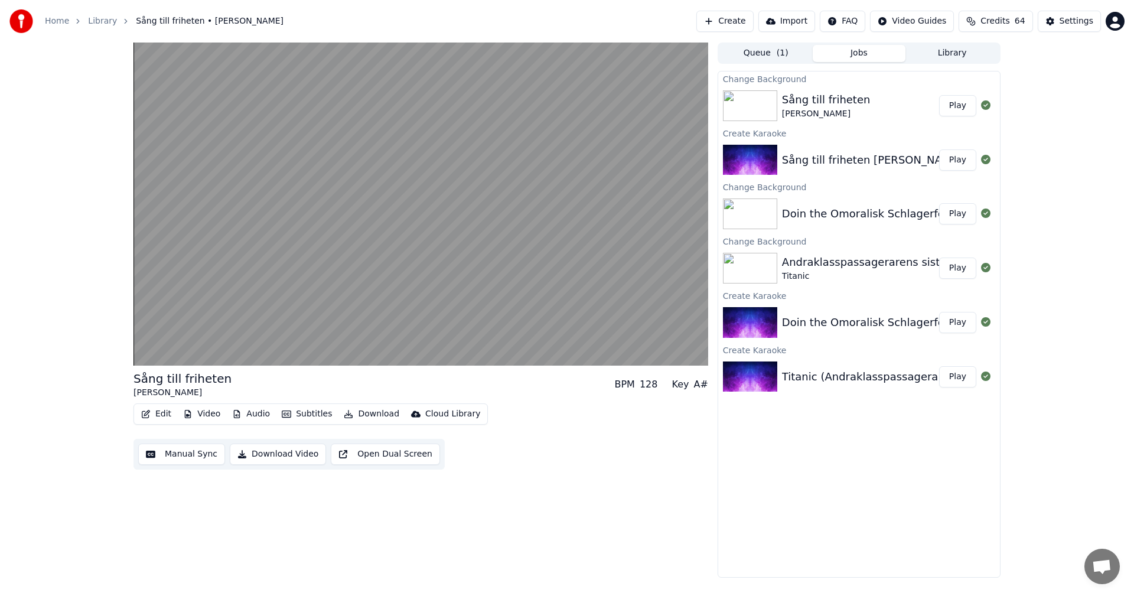
click at [961, 214] on button "Play" at bounding box center [957, 213] width 37 height 21
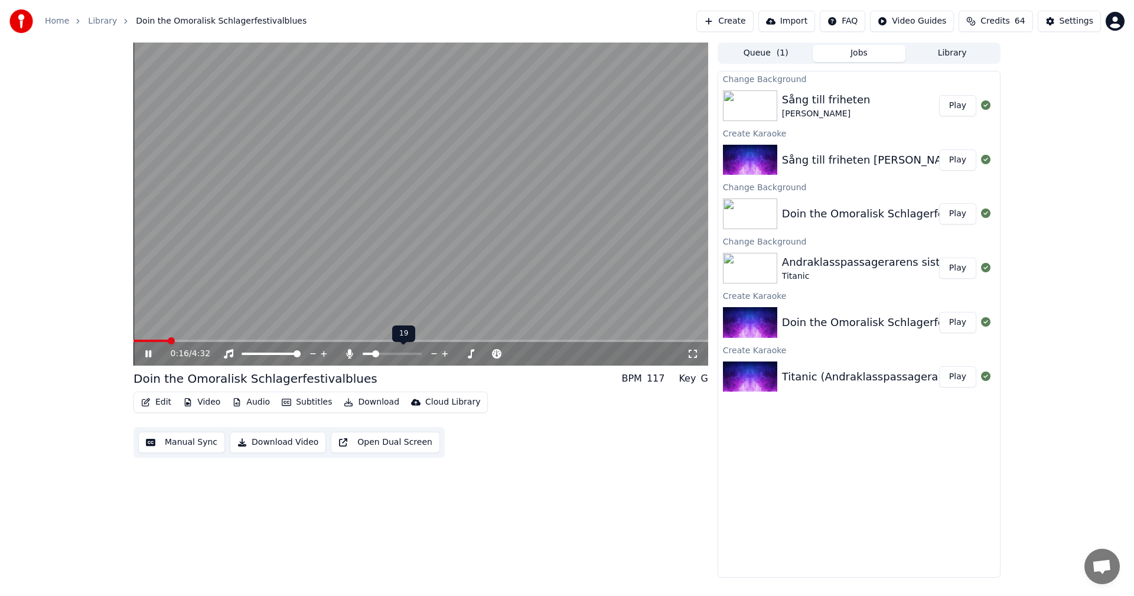
click at [374, 353] on span at bounding box center [375, 353] width 7 height 7
click at [417, 355] on span at bounding box center [418, 353] width 7 height 7
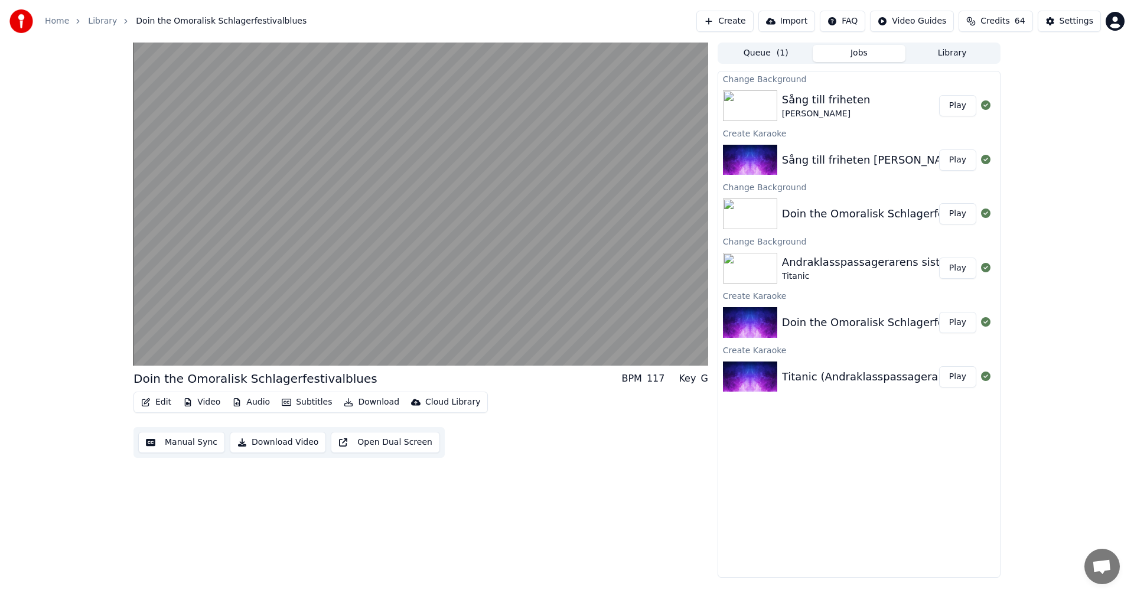
click at [1004, 27] on button "Credits 64" at bounding box center [995, 21] width 74 height 21
click at [1000, 132] on button "Refresh" at bounding box center [1001, 142] width 61 height 21
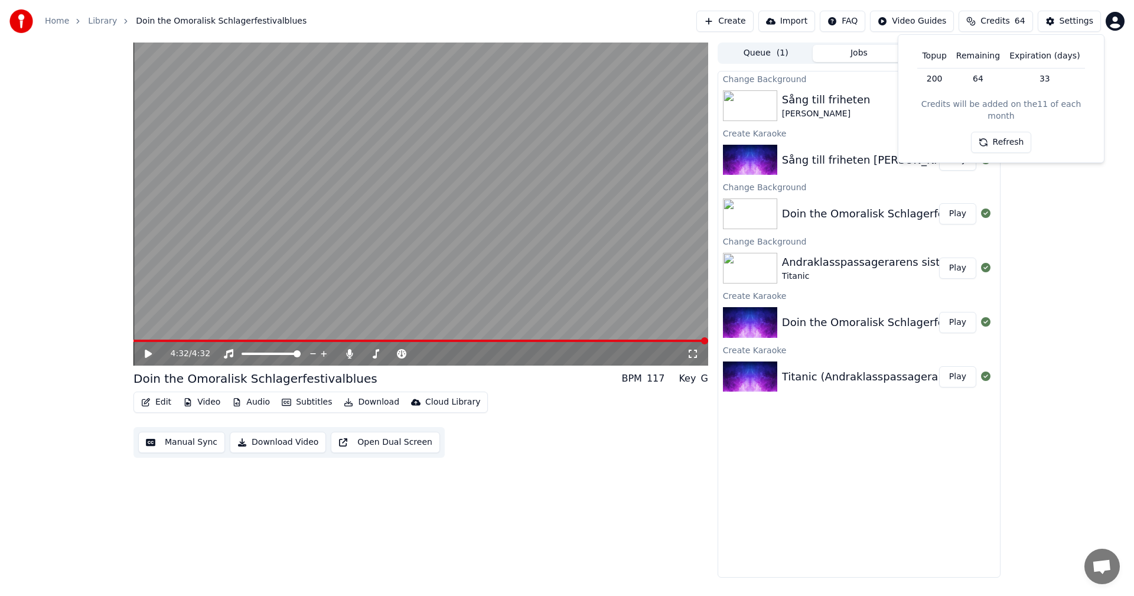
click at [833, 105] on div "Sång till friheten" at bounding box center [826, 100] width 89 height 17
click at [958, 104] on button "Play" at bounding box center [957, 105] width 37 height 21
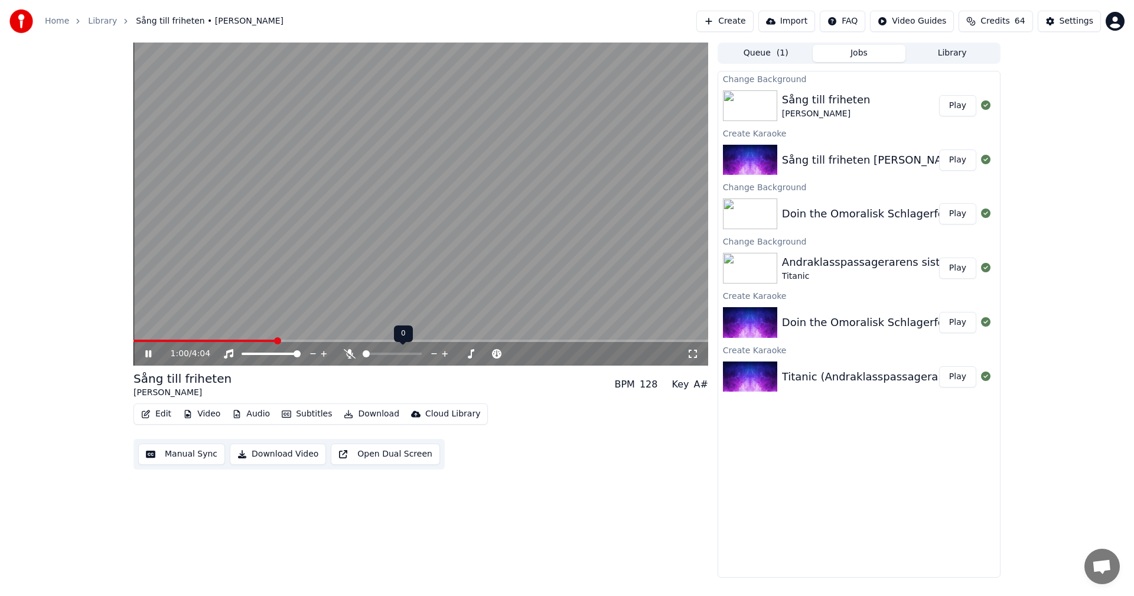
click at [363, 354] on span at bounding box center [366, 353] width 7 height 7
click at [839, 384] on div "Titanic (Andraklasspassagerarens sista sång)" at bounding box center [902, 376] width 240 height 17
click at [960, 379] on button "Play" at bounding box center [957, 376] width 37 height 21
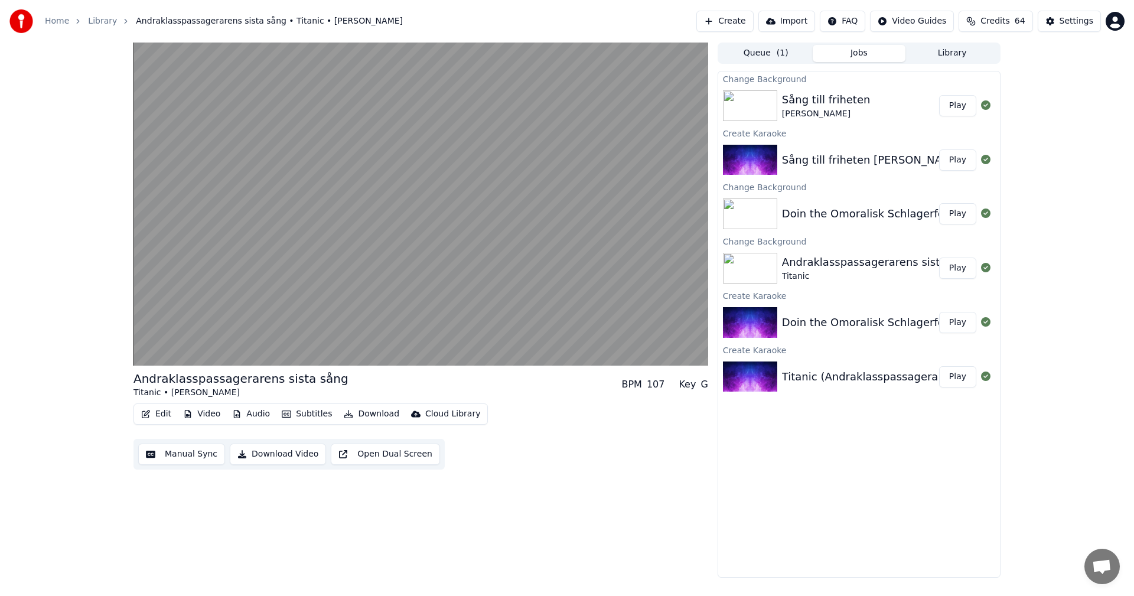
click at [1022, 25] on span "64" at bounding box center [1020, 21] width 11 height 12
click at [999, 132] on button "Refresh" at bounding box center [1001, 142] width 61 height 21
